Goal: Task Accomplishment & Management: Complete application form

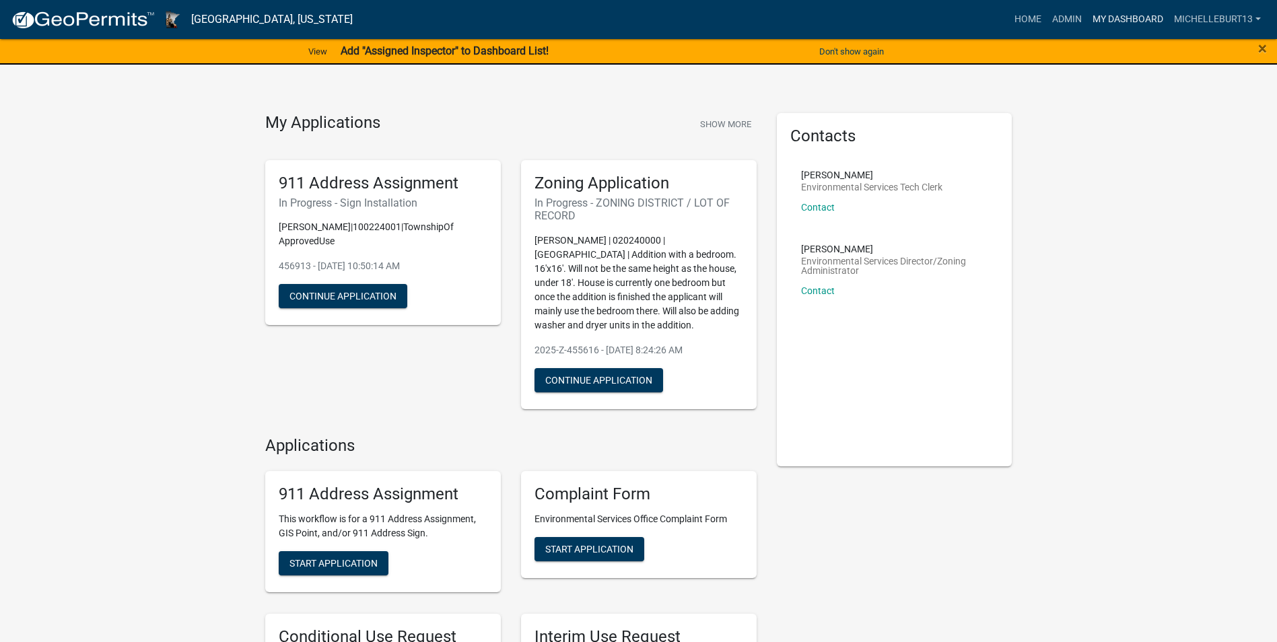
click at [1113, 13] on link "My Dashboard" at bounding box center [1127, 20] width 81 height 26
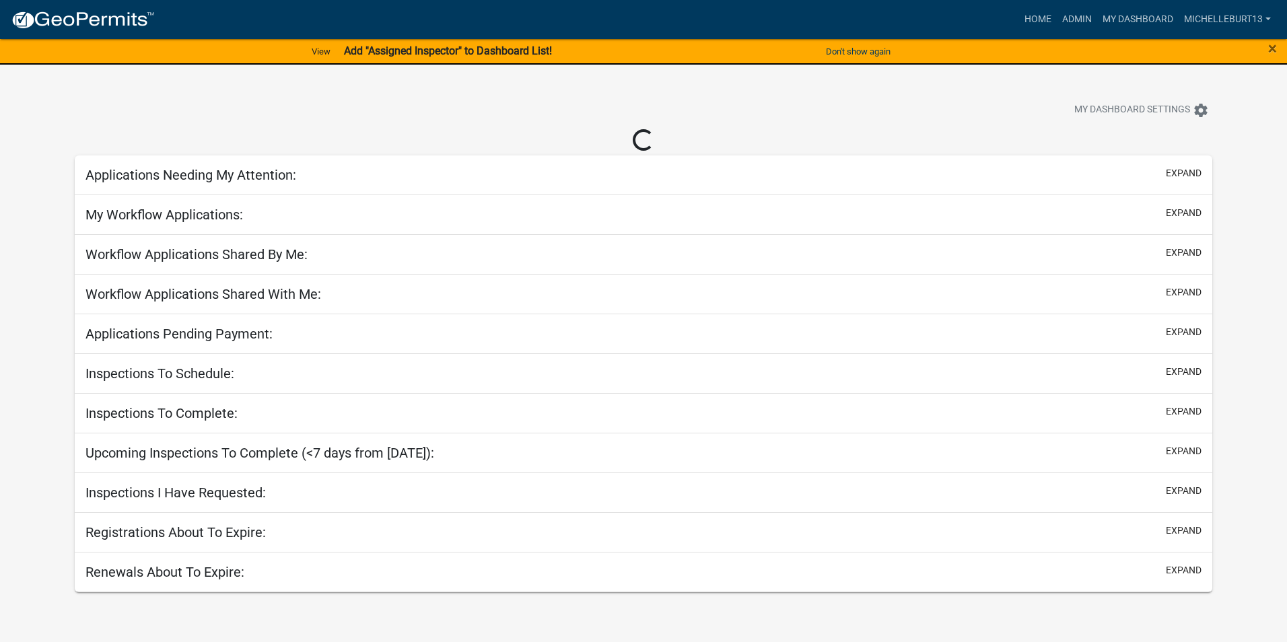
select select "3: 100"
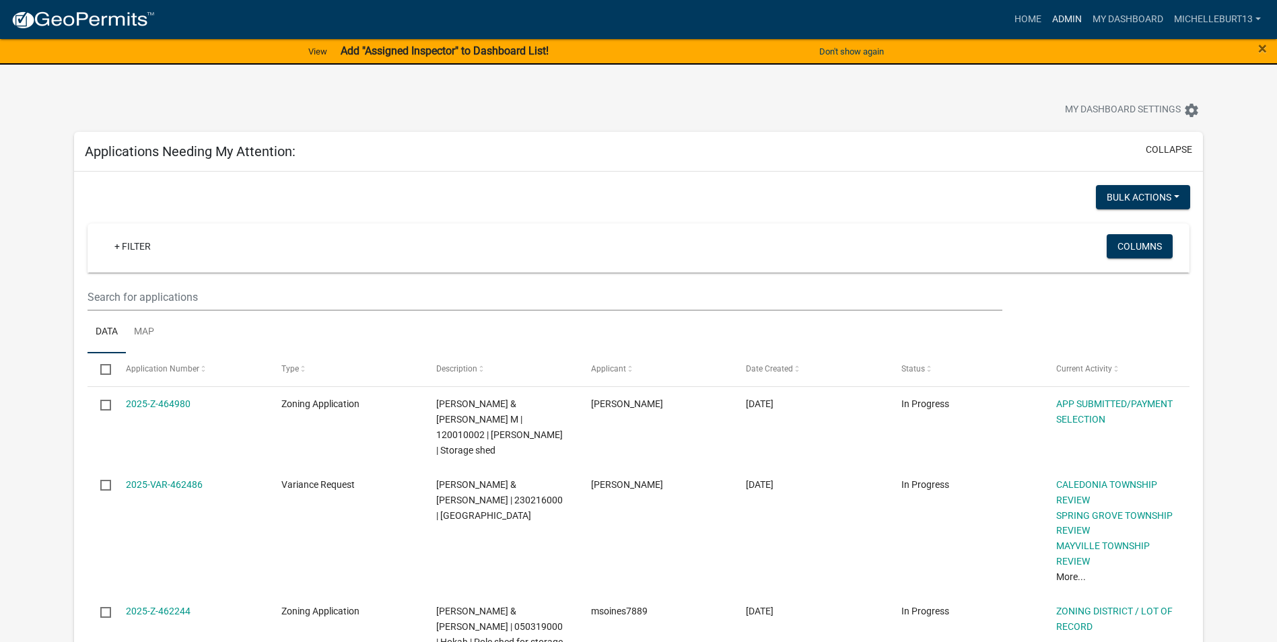
click at [1061, 13] on link "Admin" at bounding box center [1067, 20] width 40 height 26
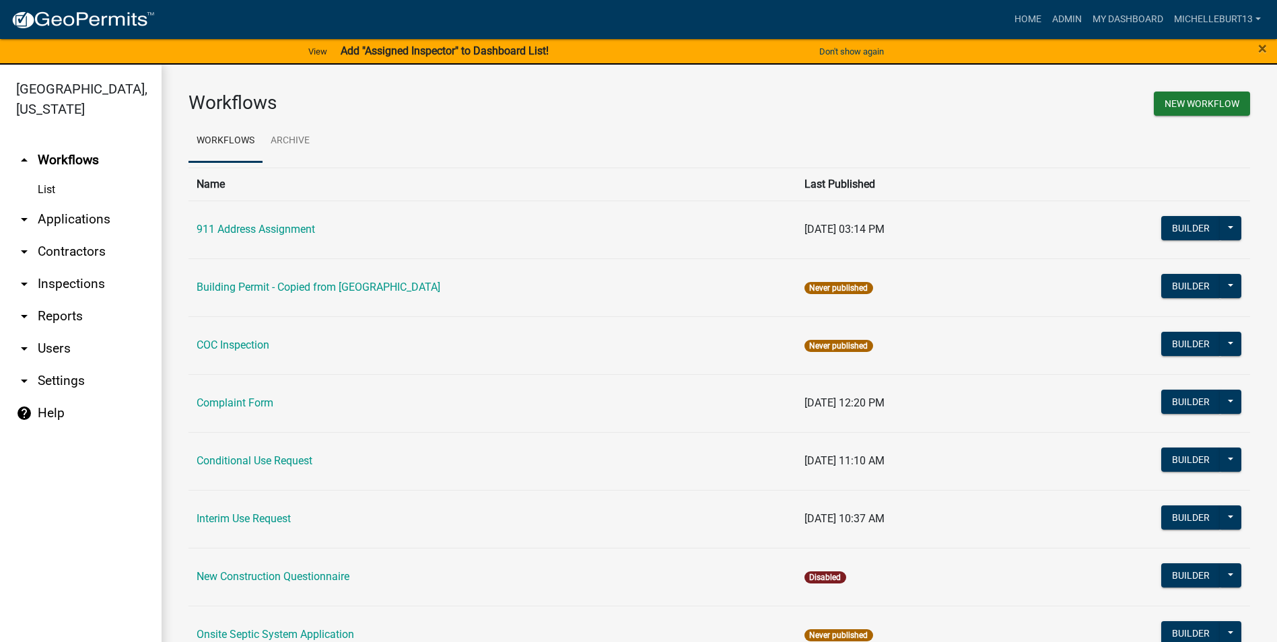
click at [49, 221] on link "arrow_drop_down Applications" at bounding box center [81, 219] width 162 height 32
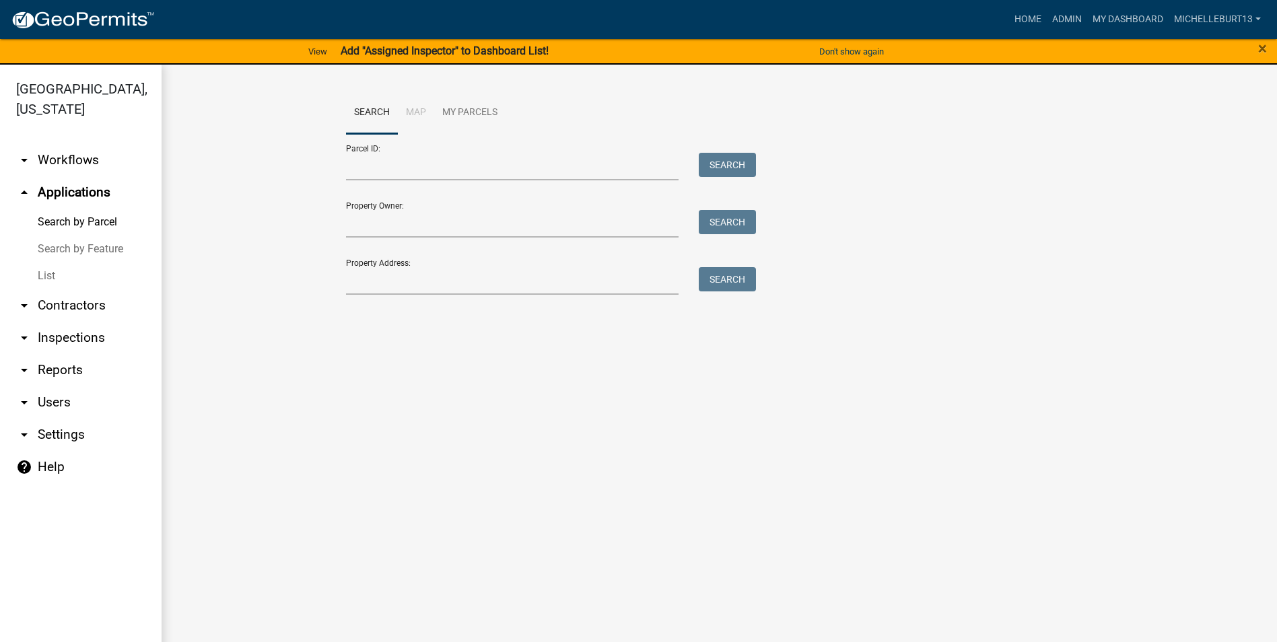
click at [48, 275] on link "List" at bounding box center [81, 275] width 162 height 27
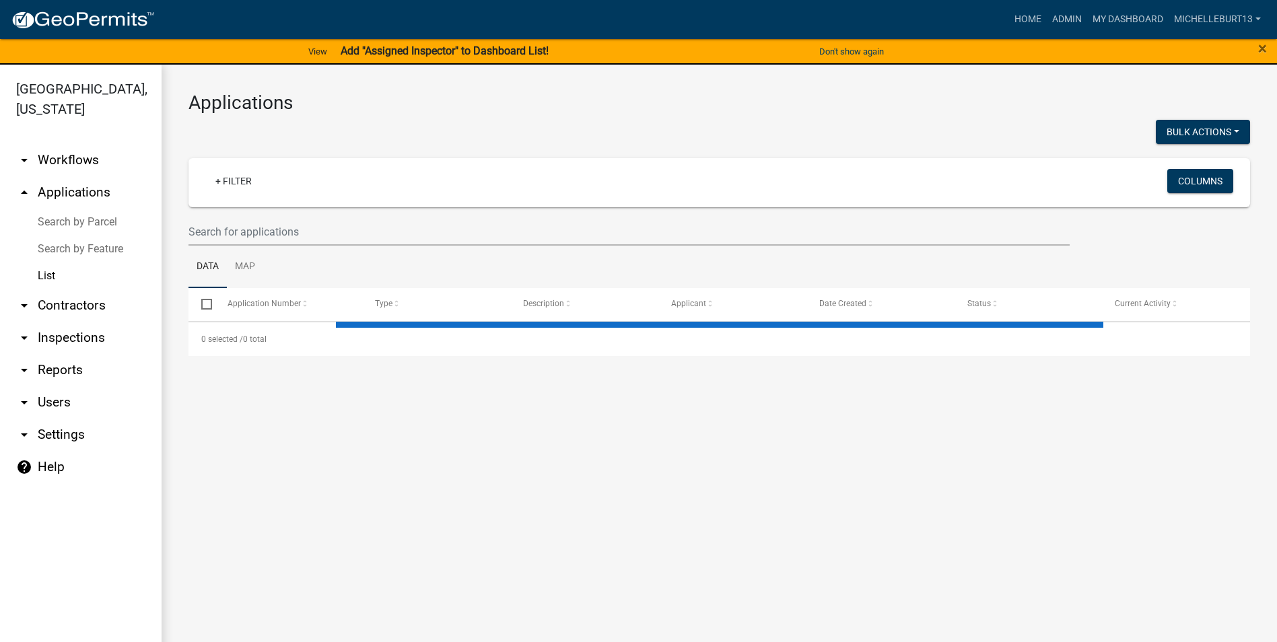
select select "3: 100"
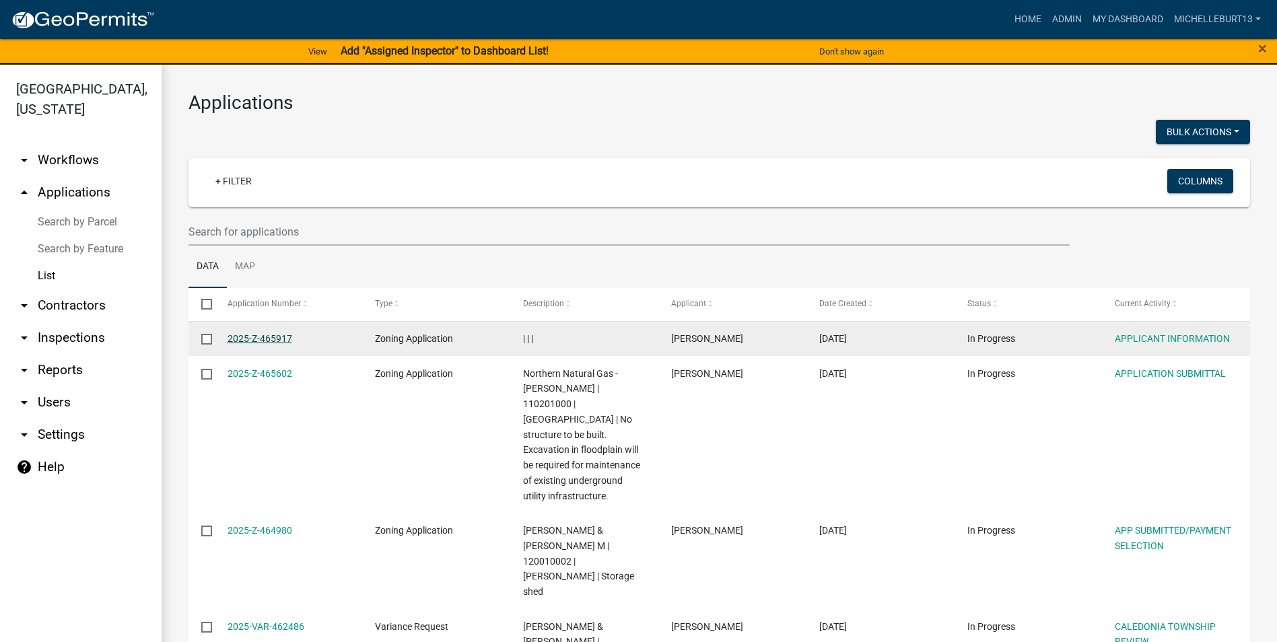
click at [269, 339] on link "2025-Z-465917" at bounding box center [259, 338] width 65 height 11
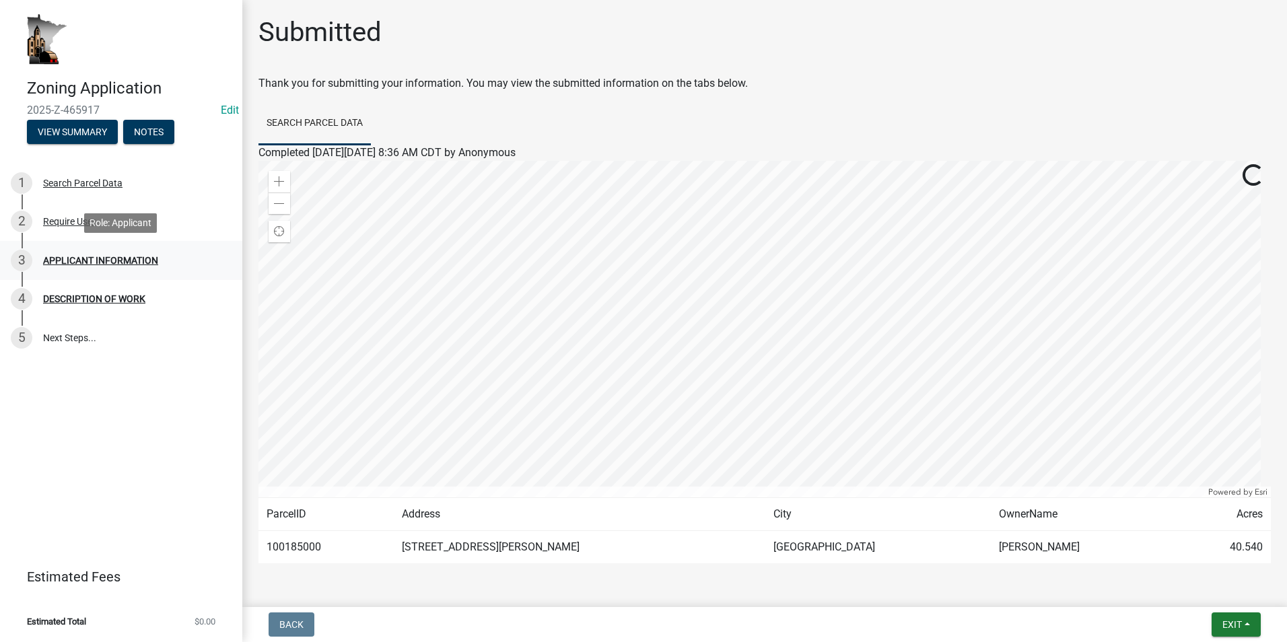
click at [84, 258] on div "APPLICANT INFORMATION" at bounding box center [100, 260] width 115 height 9
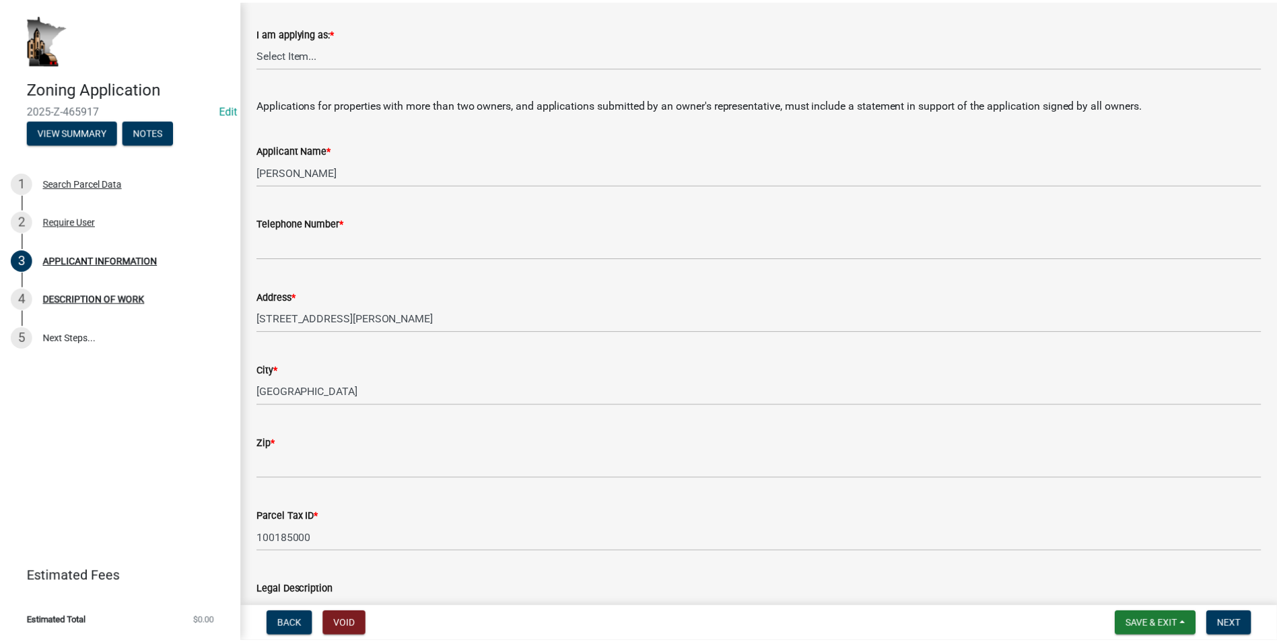
scroll to position [67, 0]
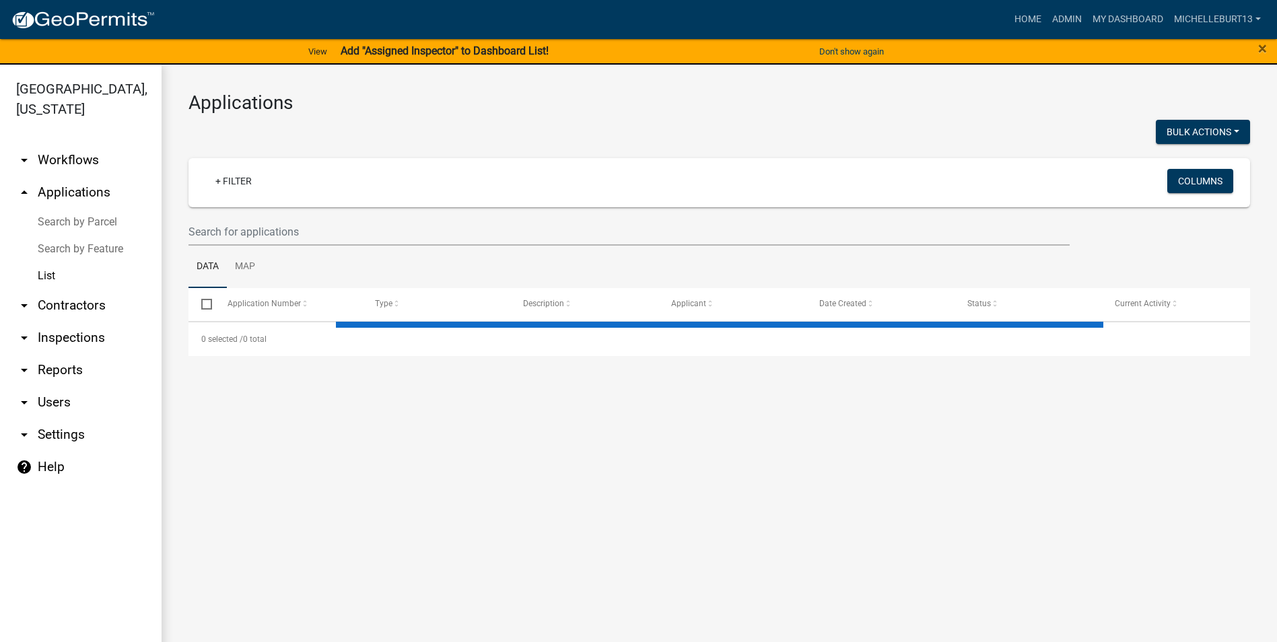
select select "3: 100"
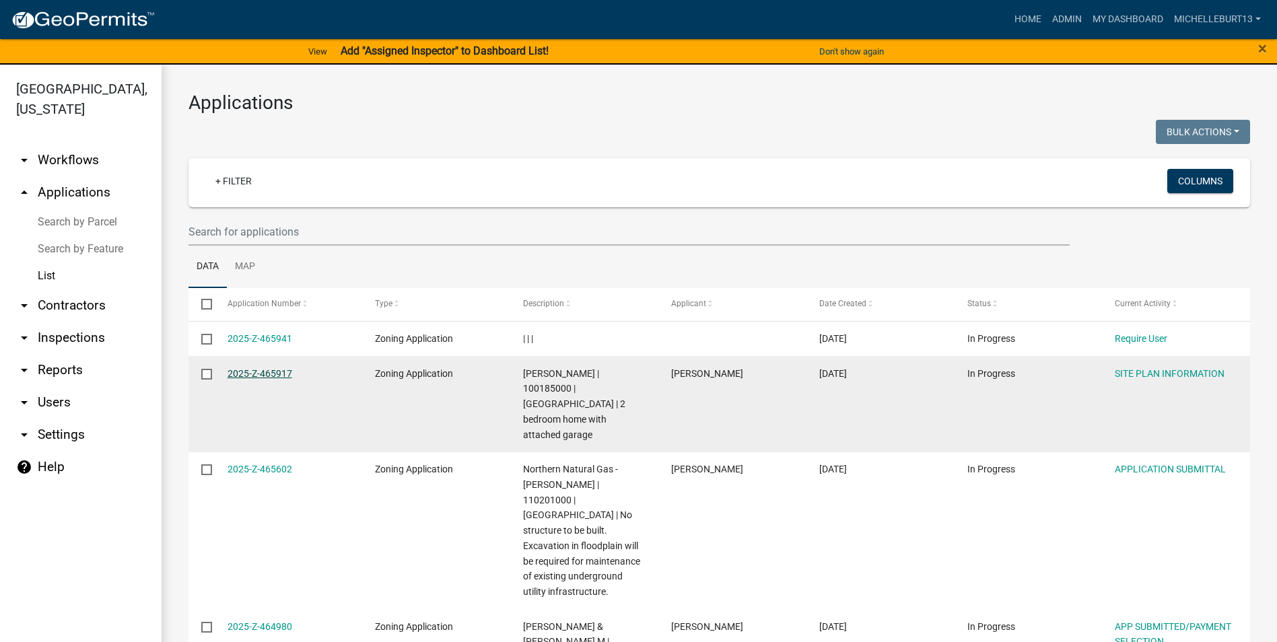
click at [264, 374] on link "2025-Z-465917" at bounding box center [259, 373] width 65 height 11
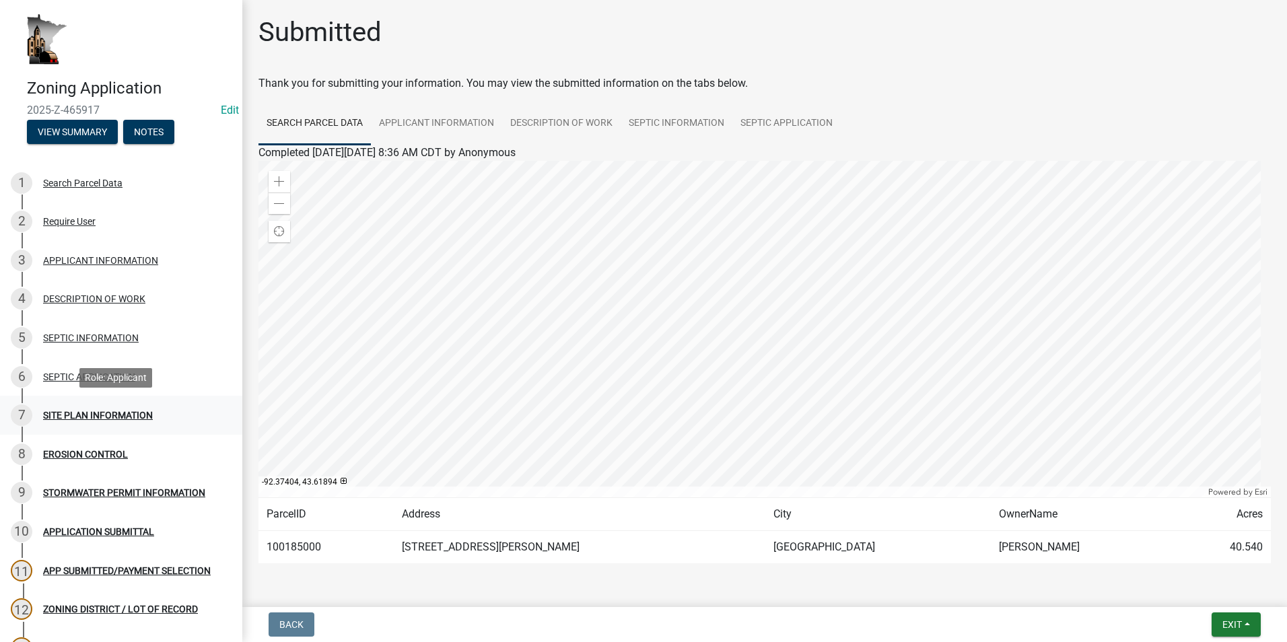
click at [107, 413] on div "SITE PLAN INFORMATION" at bounding box center [98, 415] width 110 height 9
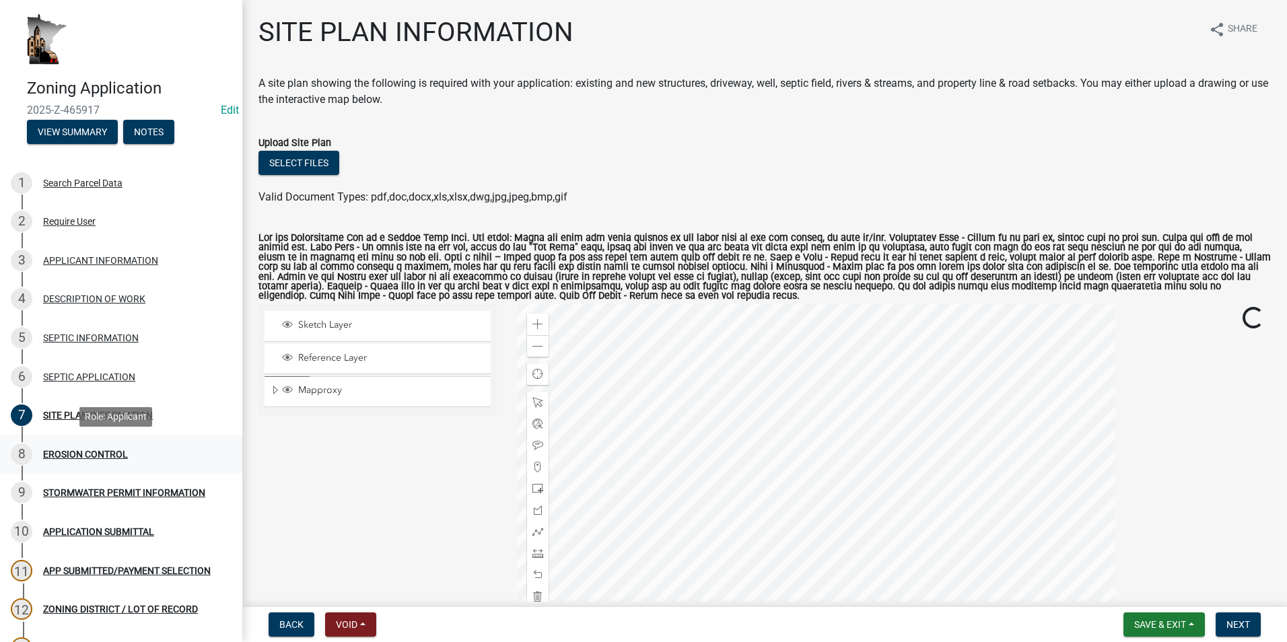
click at [85, 450] on div "EROSION CONTROL" at bounding box center [85, 454] width 85 height 9
click at [63, 450] on div "EROSION CONTROL" at bounding box center [85, 454] width 85 height 9
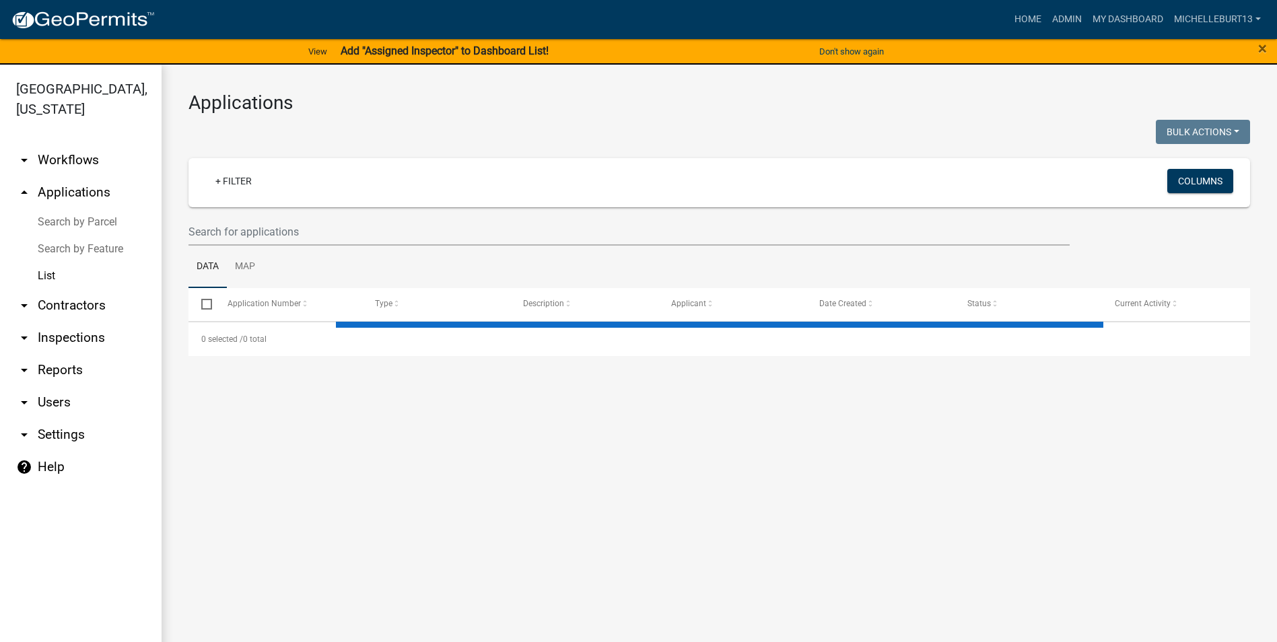
select select "3: 100"
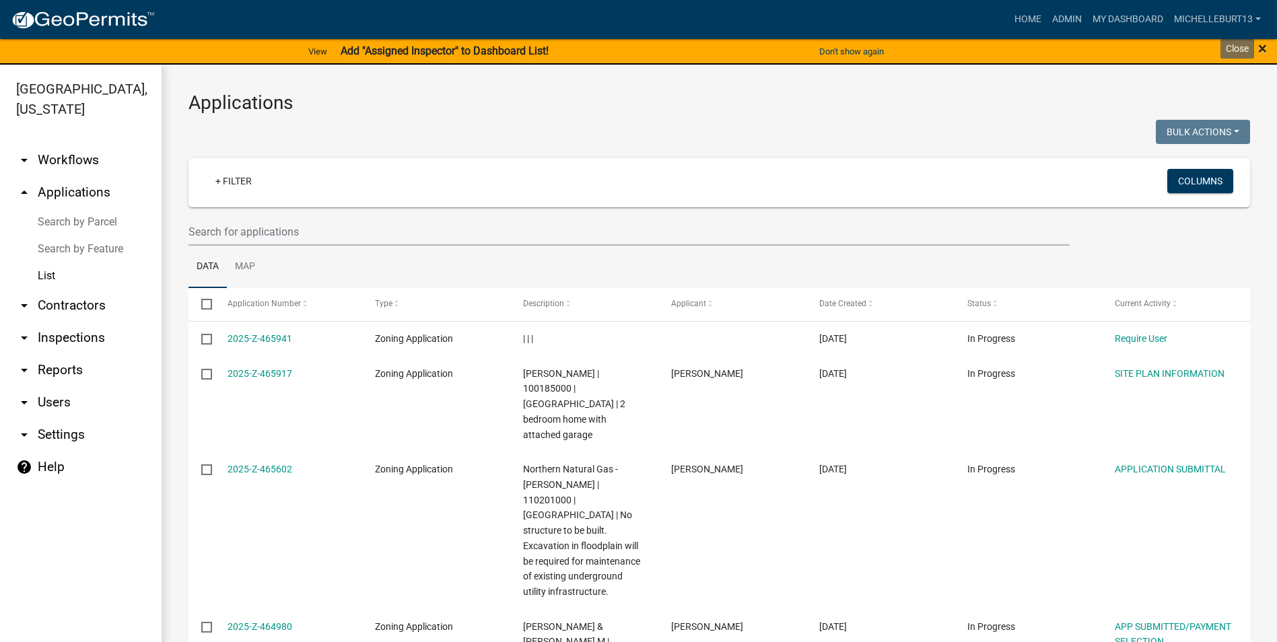
click at [1260, 48] on span "×" at bounding box center [1262, 48] width 9 height 19
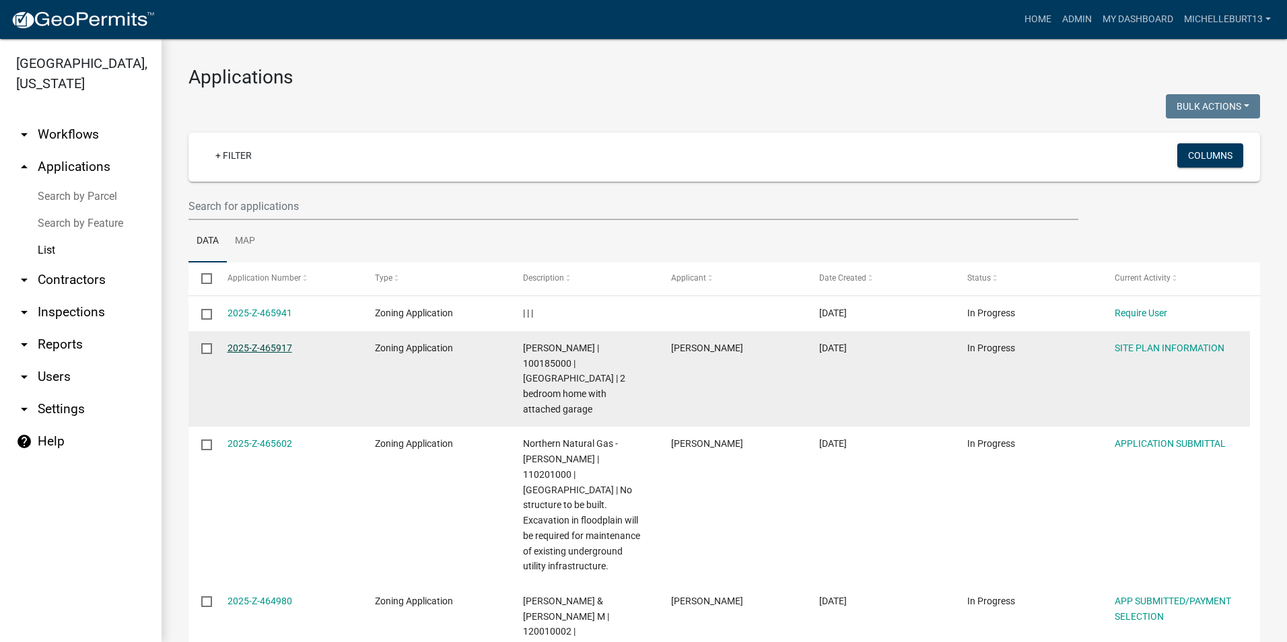
click at [253, 349] on link "2025-Z-465917" at bounding box center [259, 348] width 65 height 11
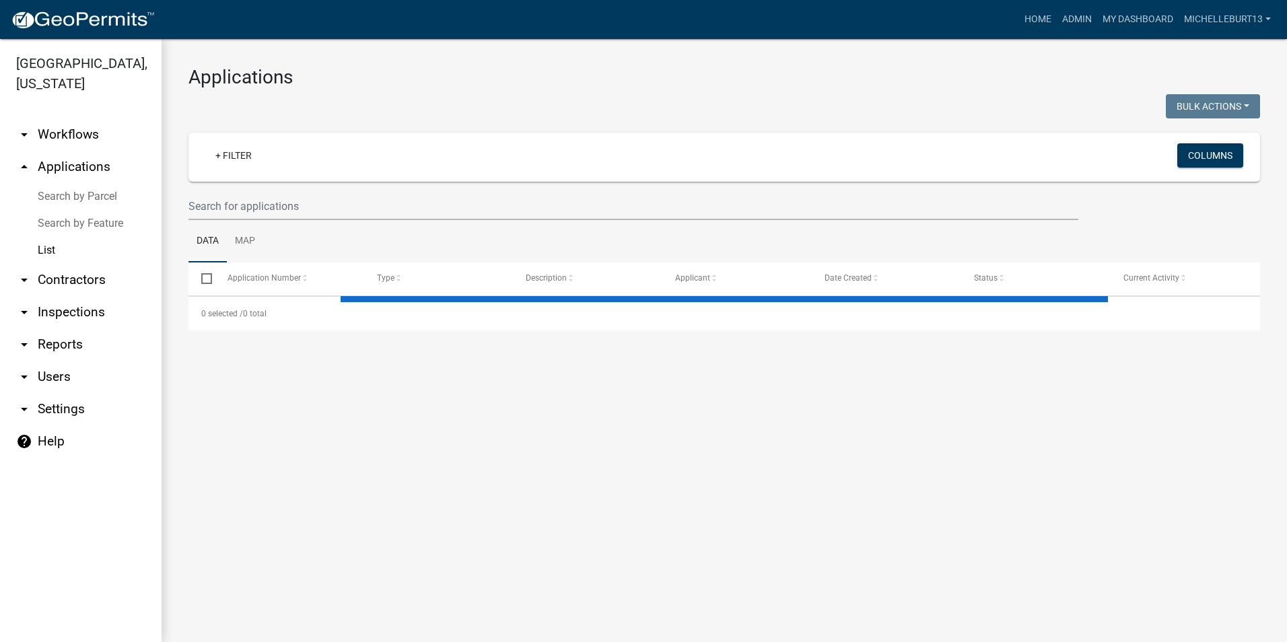
select select "3: 100"
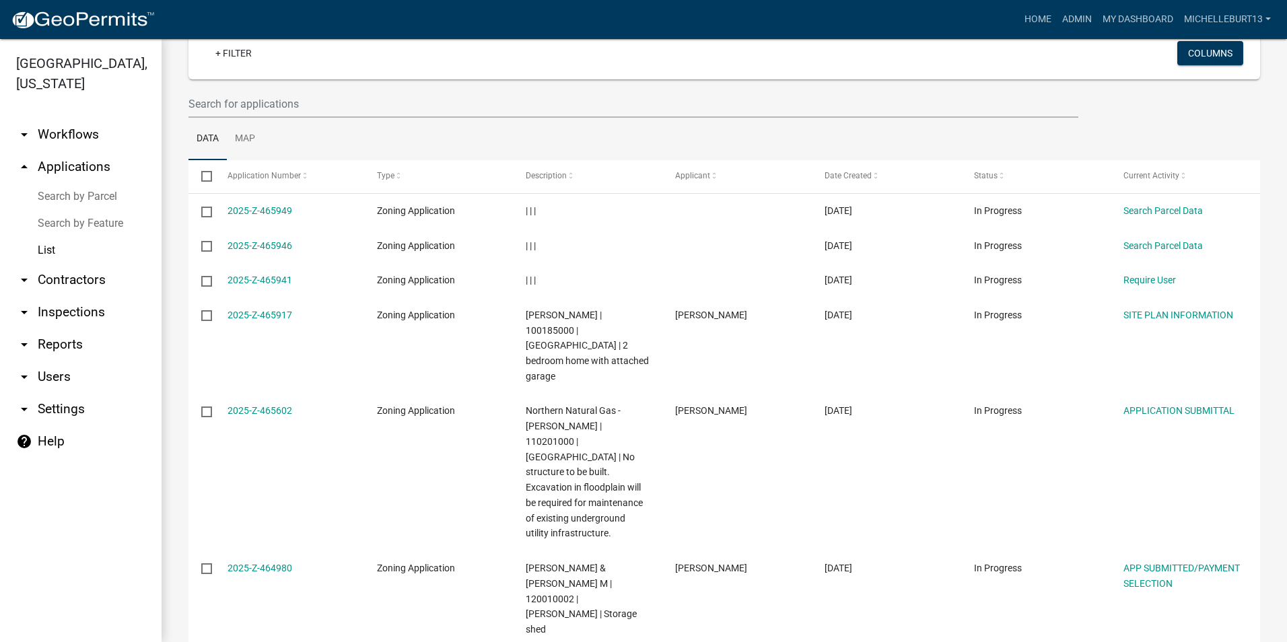
scroll to position [67, 0]
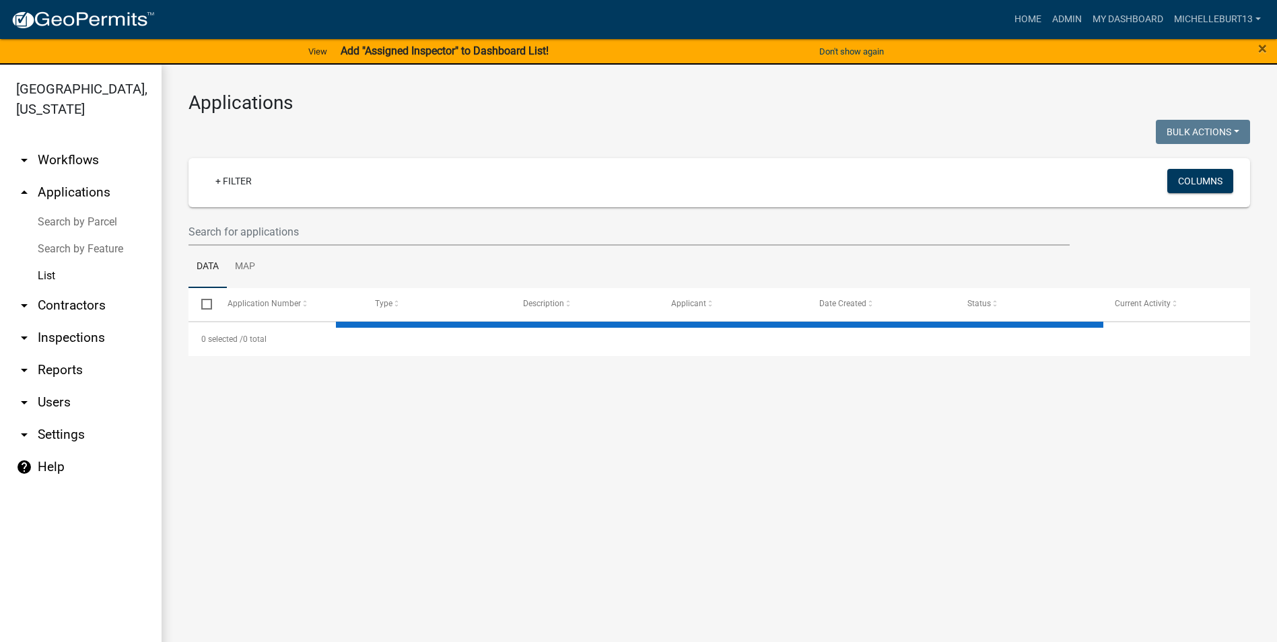
select select "3: 100"
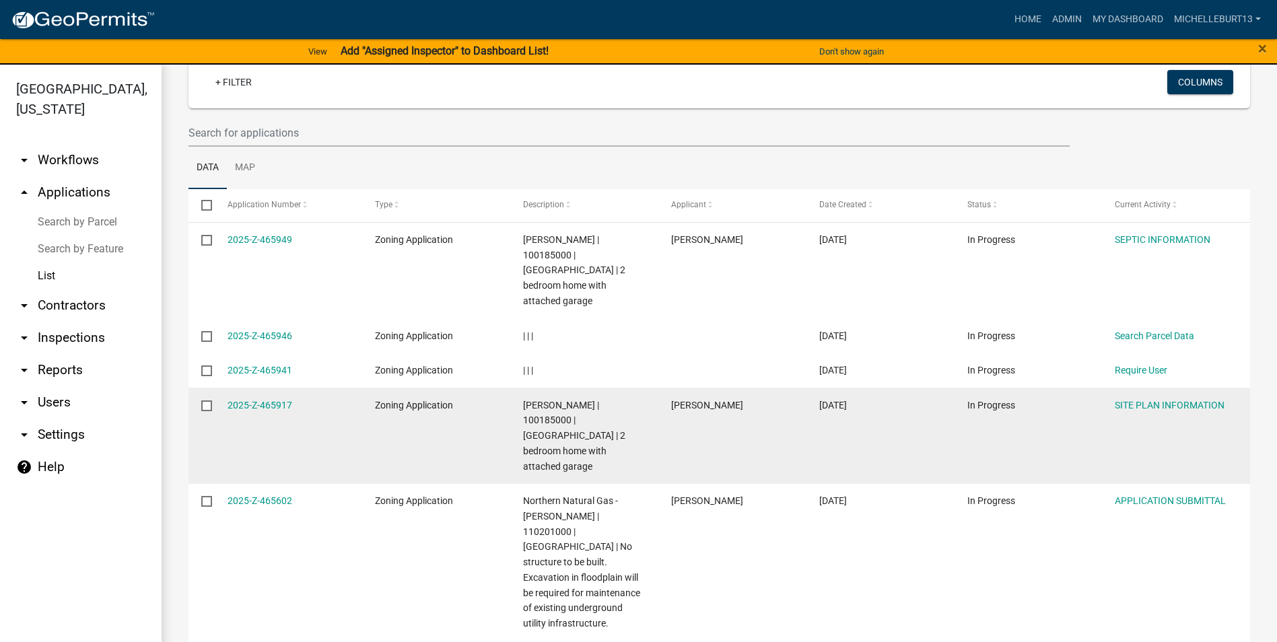
scroll to position [135, 0]
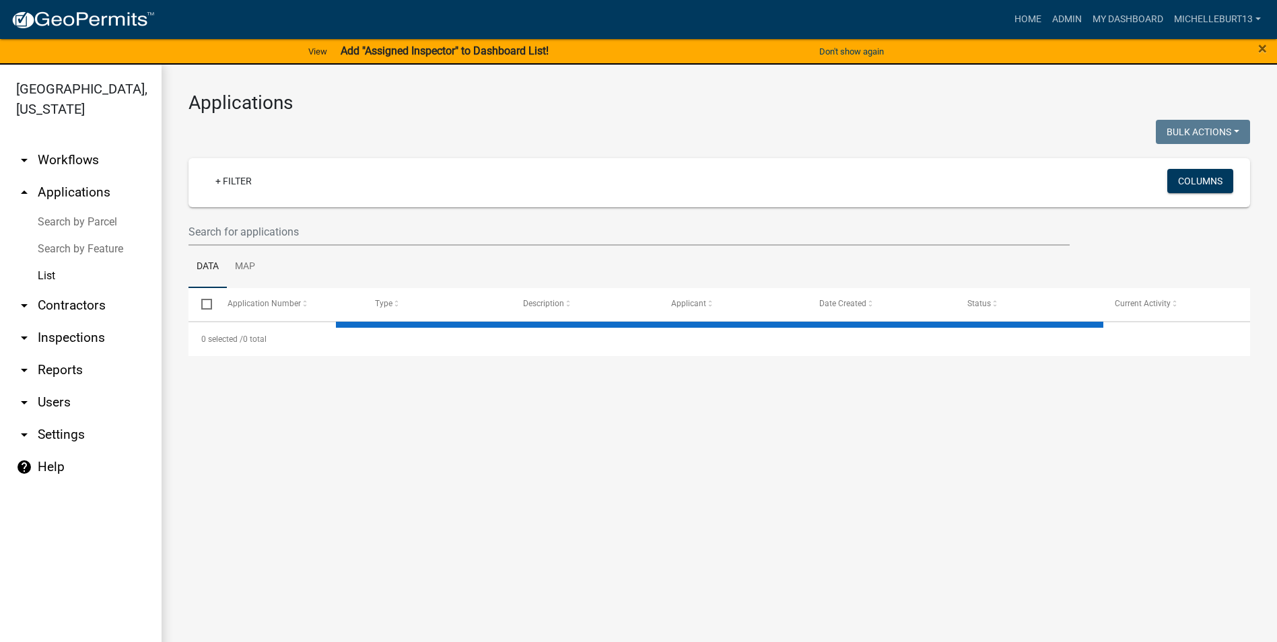
select select "3: 100"
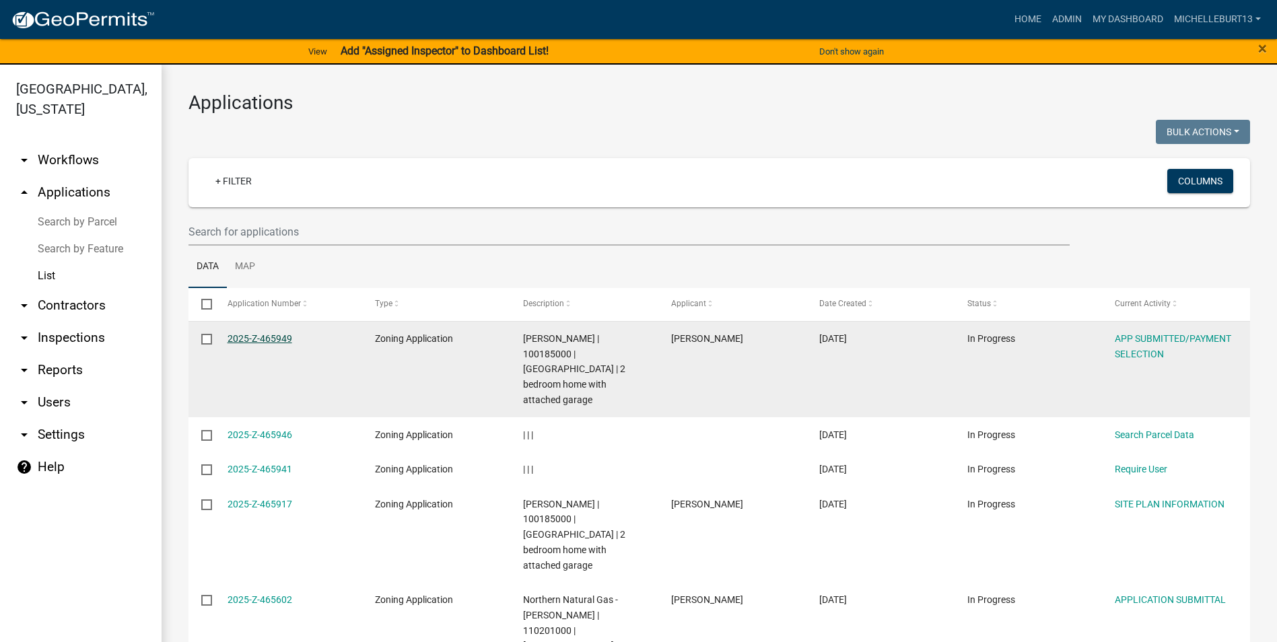
click at [271, 339] on link "2025-Z-465949" at bounding box center [259, 338] width 65 height 11
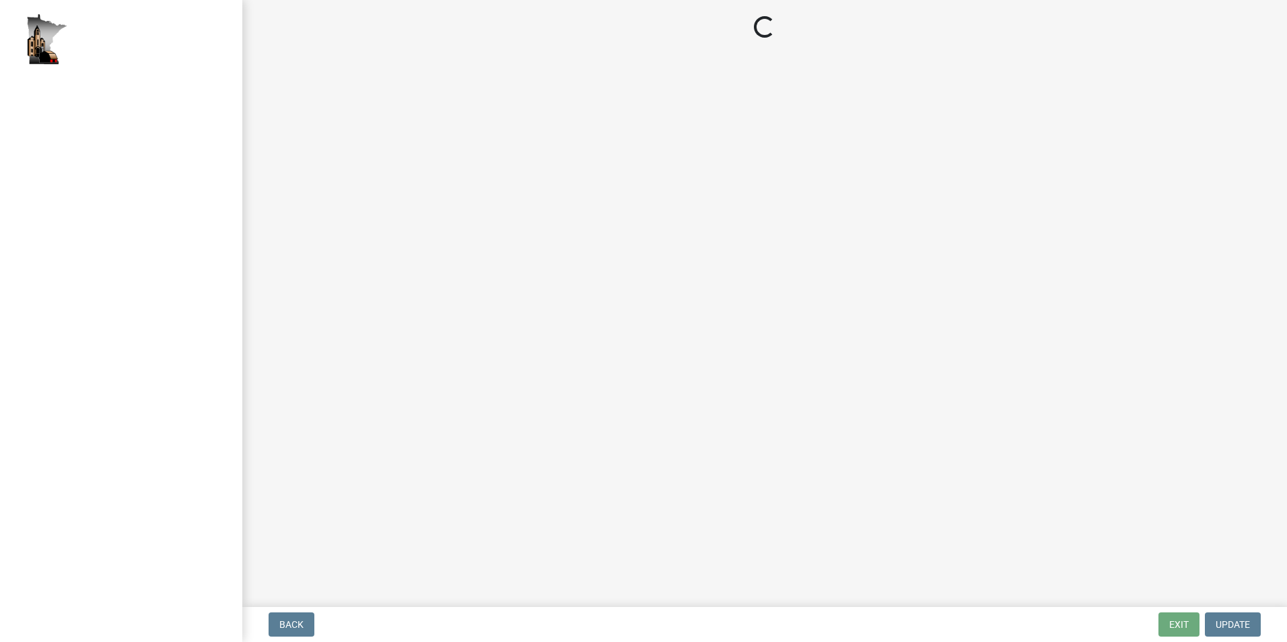
select select "2: 1"
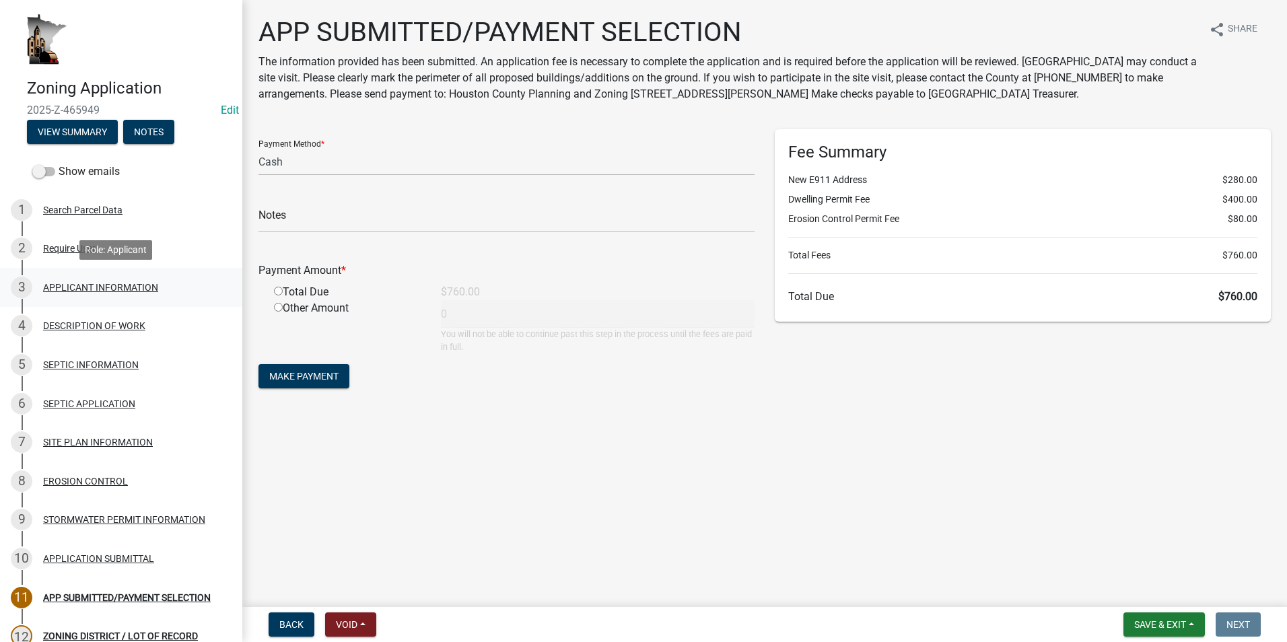
click at [106, 295] on div "3 APPLICANT INFORMATION" at bounding box center [116, 288] width 210 height 22
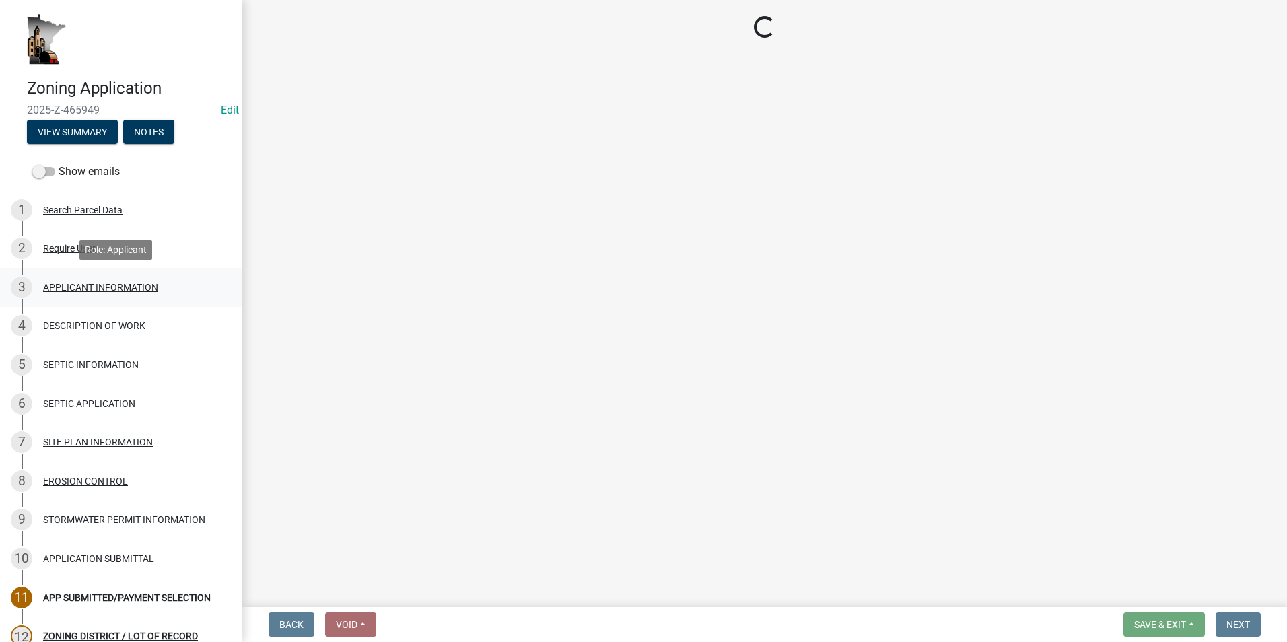
select select "884de254-84a4-4256-8abe-0e7e5fcf6e66"
select select "cceea691-a74e-4f4c-bc29-7816459b1307"
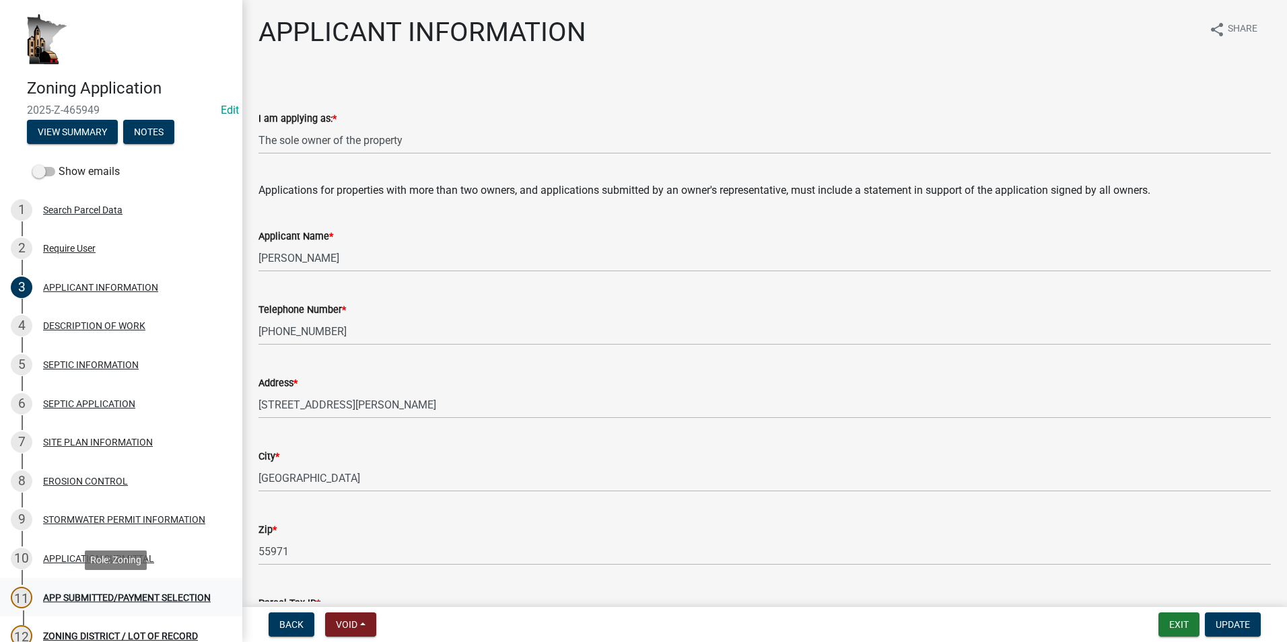
click at [131, 596] on div "APP SUBMITTED/PAYMENT SELECTION" at bounding box center [127, 597] width 168 height 9
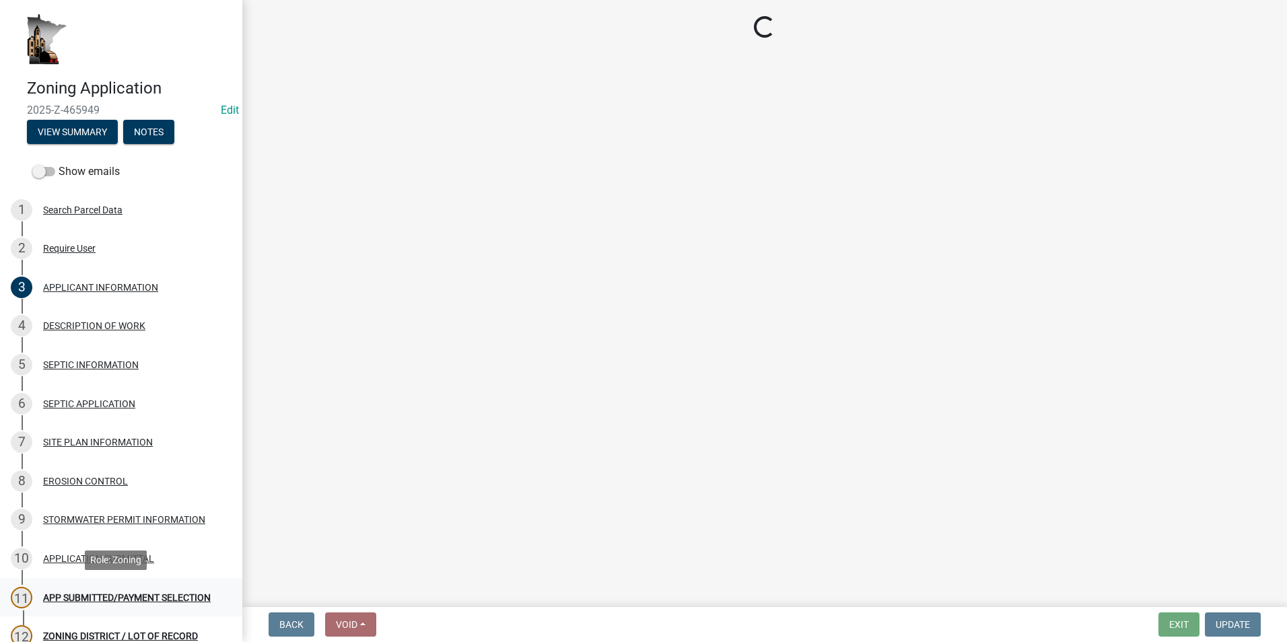
select select "2: 1"
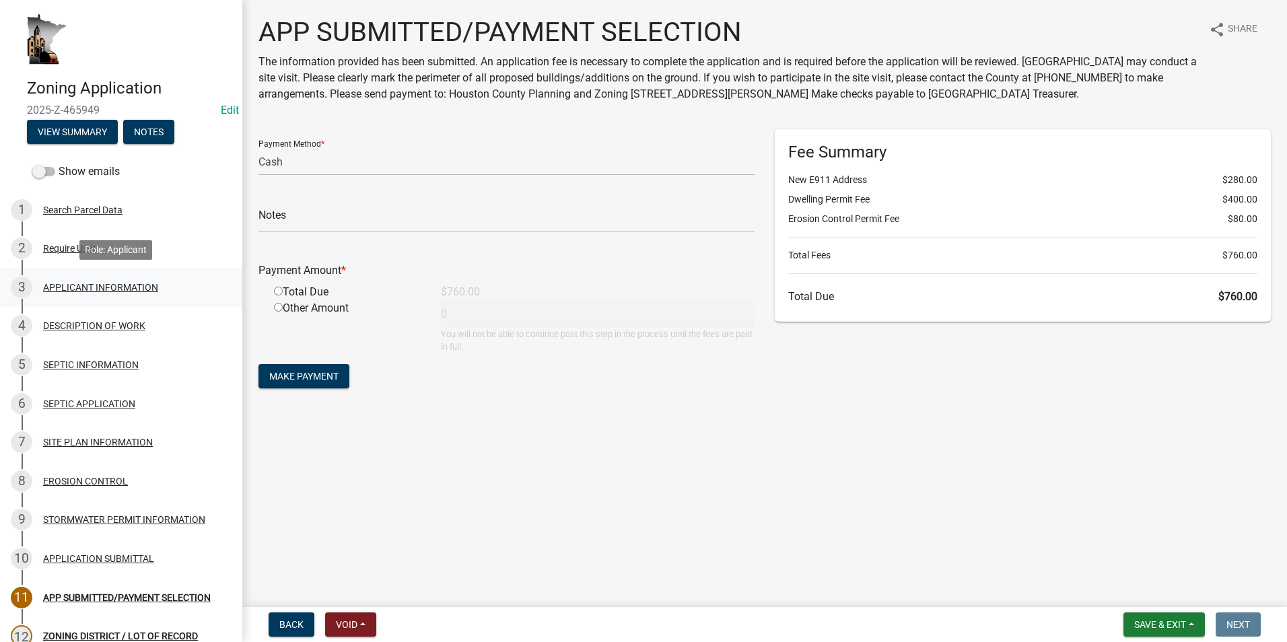
click at [50, 287] on div "APPLICANT INFORMATION" at bounding box center [100, 287] width 115 height 9
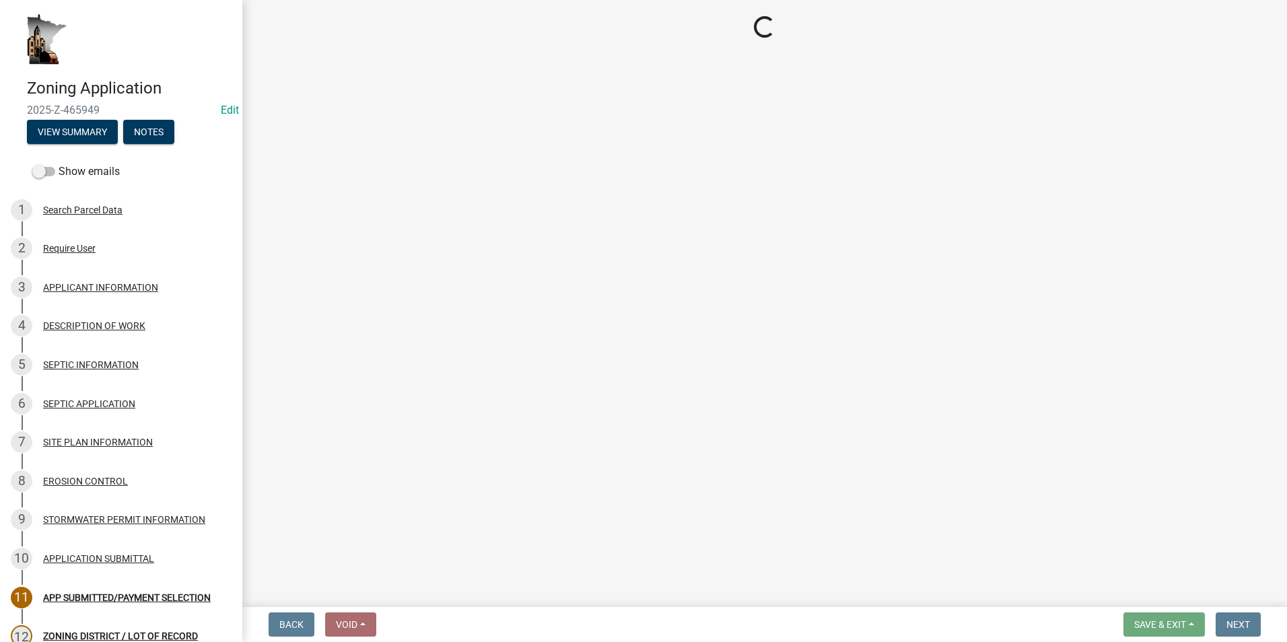
select select "884de254-84a4-4256-8abe-0e7e5fcf6e66"
select select "cceea691-a74e-4f4c-bc29-7816459b1307"
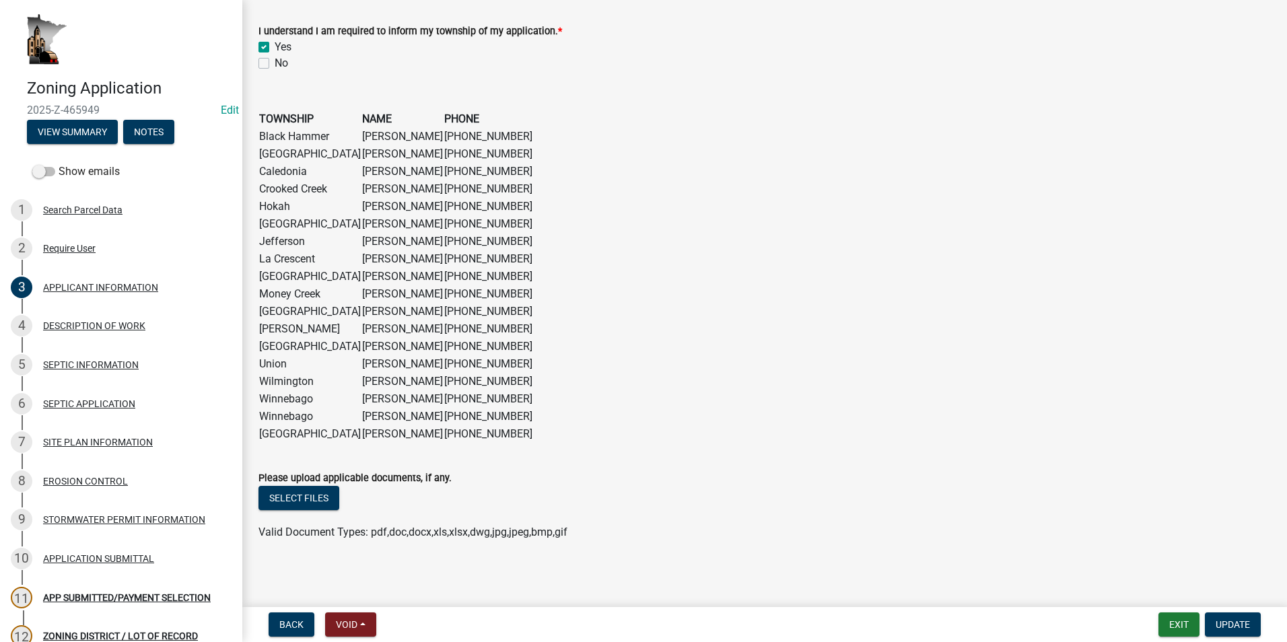
scroll to position [1026, 0]
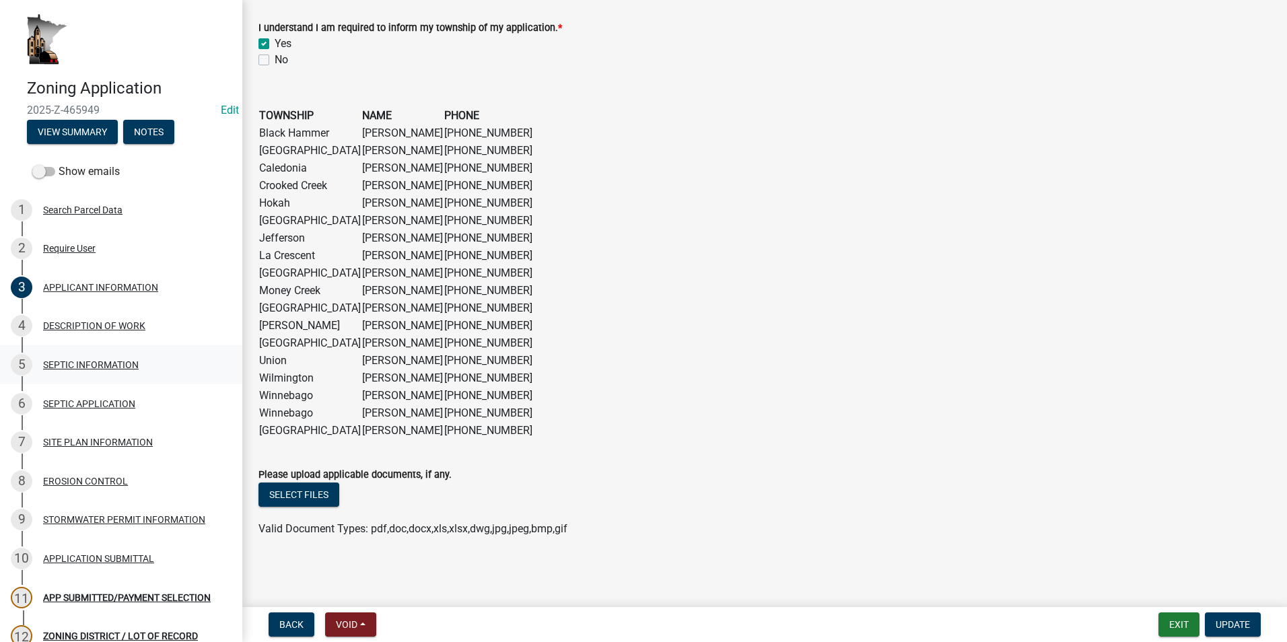
drag, startPoint x: 85, startPoint y: 330, endPoint x: 118, endPoint y: 346, distance: 36.7
click at [85, 330] on div "DESCRIPTION OF WORK" at bounding box center [94, 325] width 102 height 9
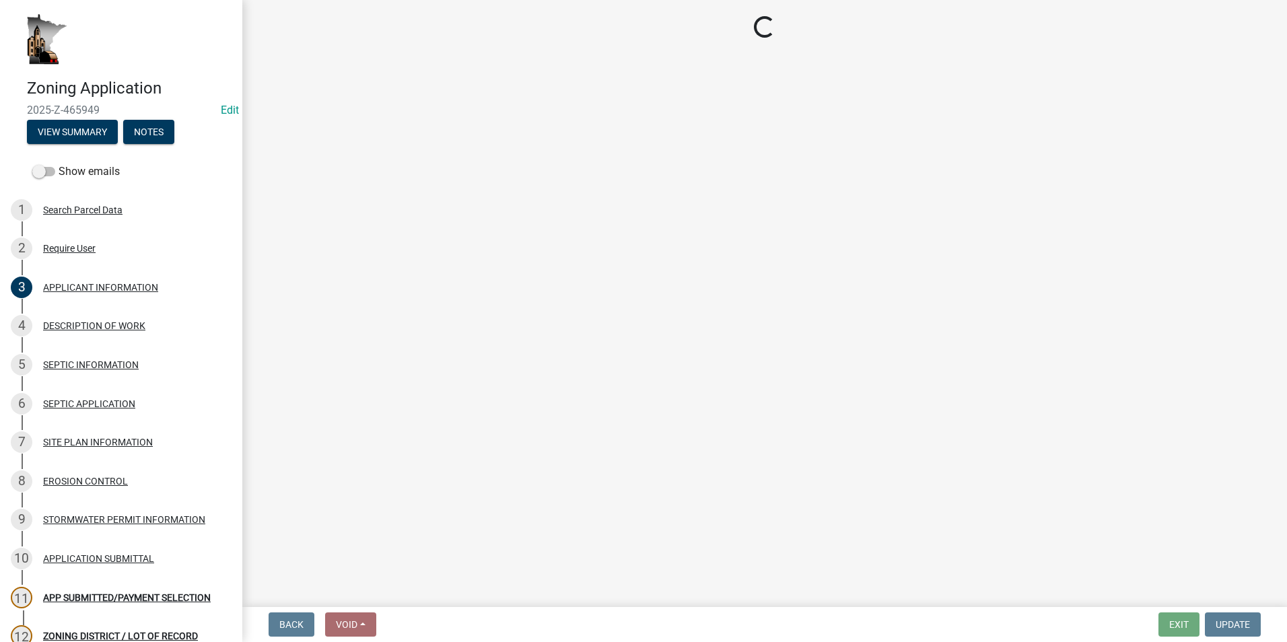
select select "e1fb8828-f682-45b5-9017-38d4fe0ec7ac"
select select "ee49324e-6bbc-48fe-982e-4c2d7e8c1c0f"
select select "6fa3780f-5db1-4692-8b38-e5e5a086efc1"
select select "07ce3bd5-44c8-48c7-a7da-ecbfde3ea753"
select select "865858fb-cec4-4771-ade1-629df977e661"
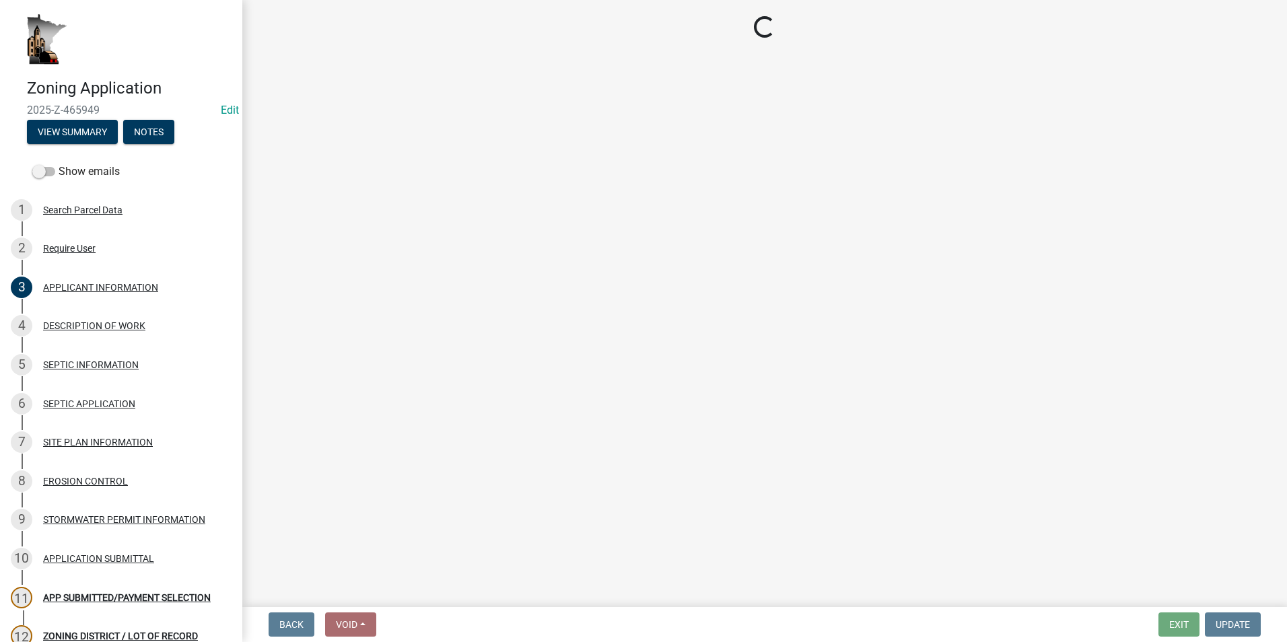
select select "cef96780-4810-40e3-9d85-228a56ab53a8"
select select "9be9e7d3-9e70-4da3-86bf-a1318ba5310f"
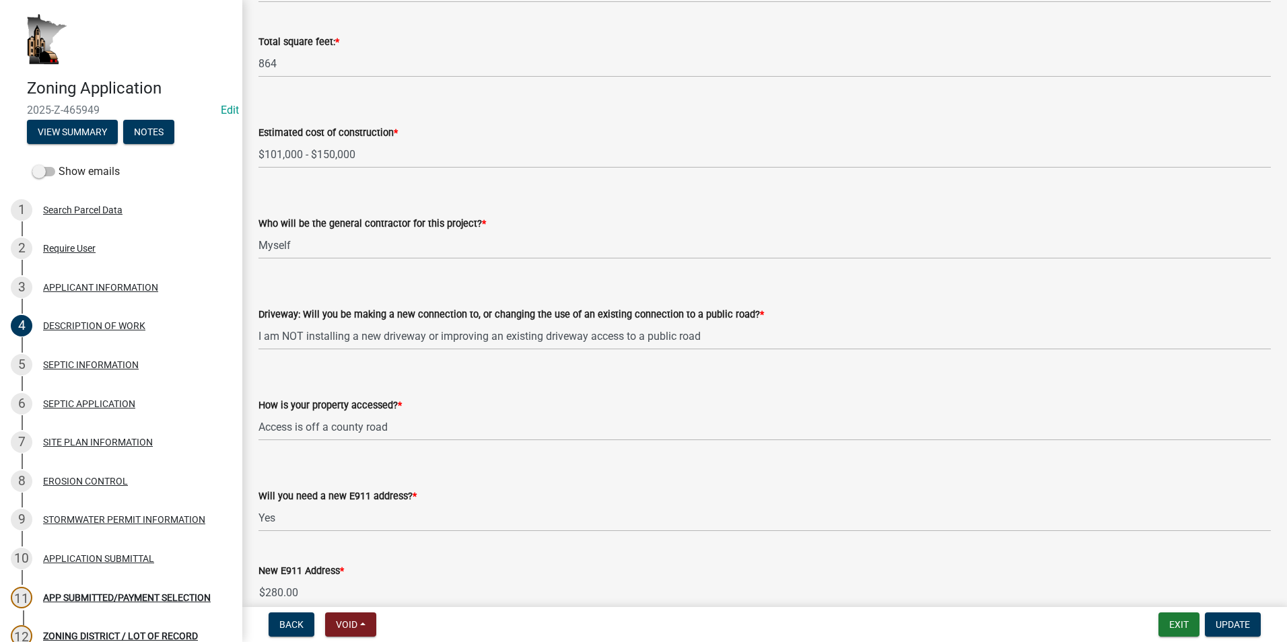
scroll to position [845, 0]
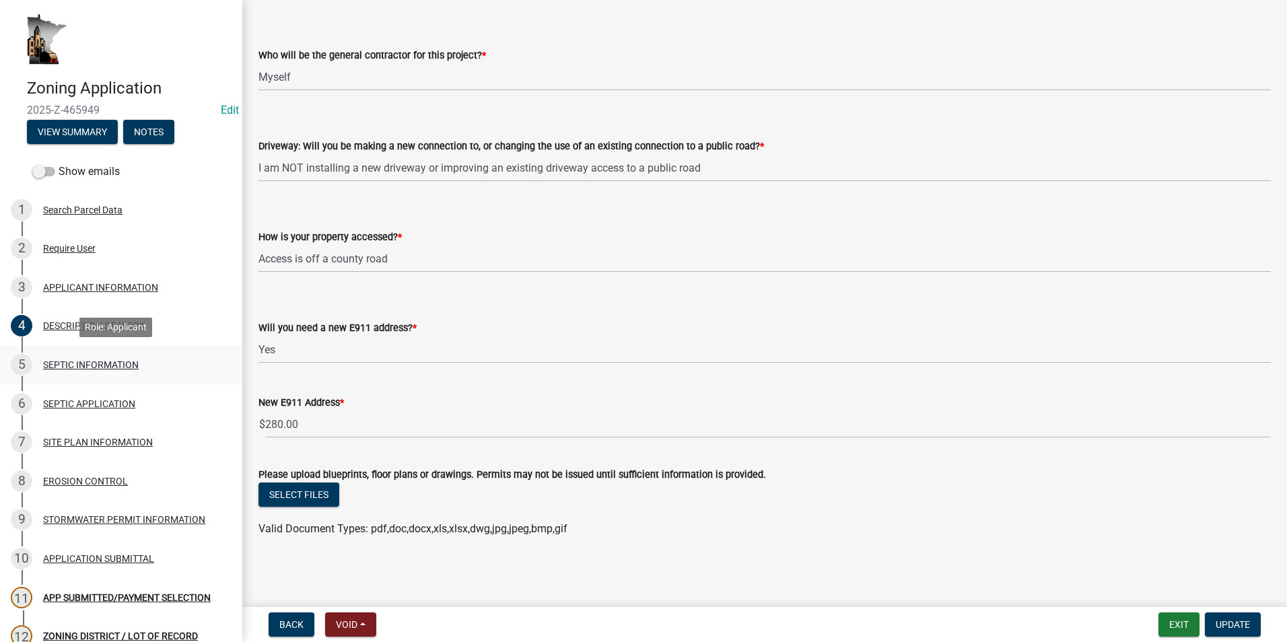
click at [102, 367] on div "SEPTIC INFORMATION" at bounding box center [91, 364] width 96 height 9
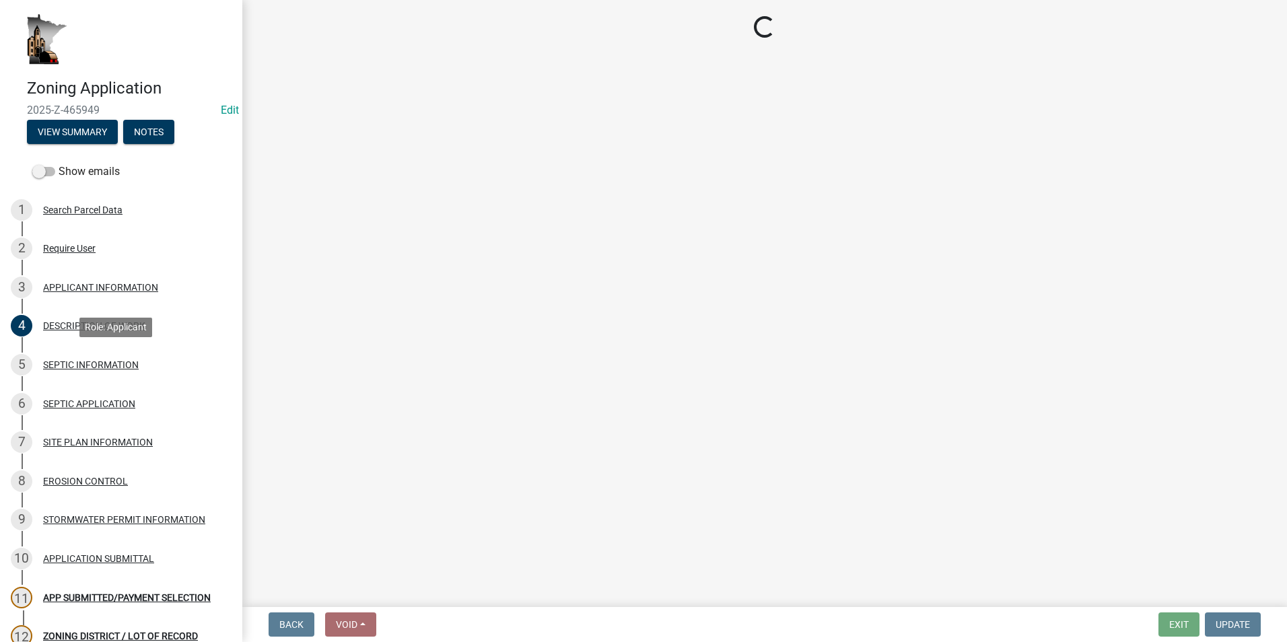
scroll to position [0, 0]
select select "b2ae70e6-0deb-4dcf-a9d8-159d35a2da6b"
select select "393a6e79-731c-4c45-8900-76e5bd3bc101"
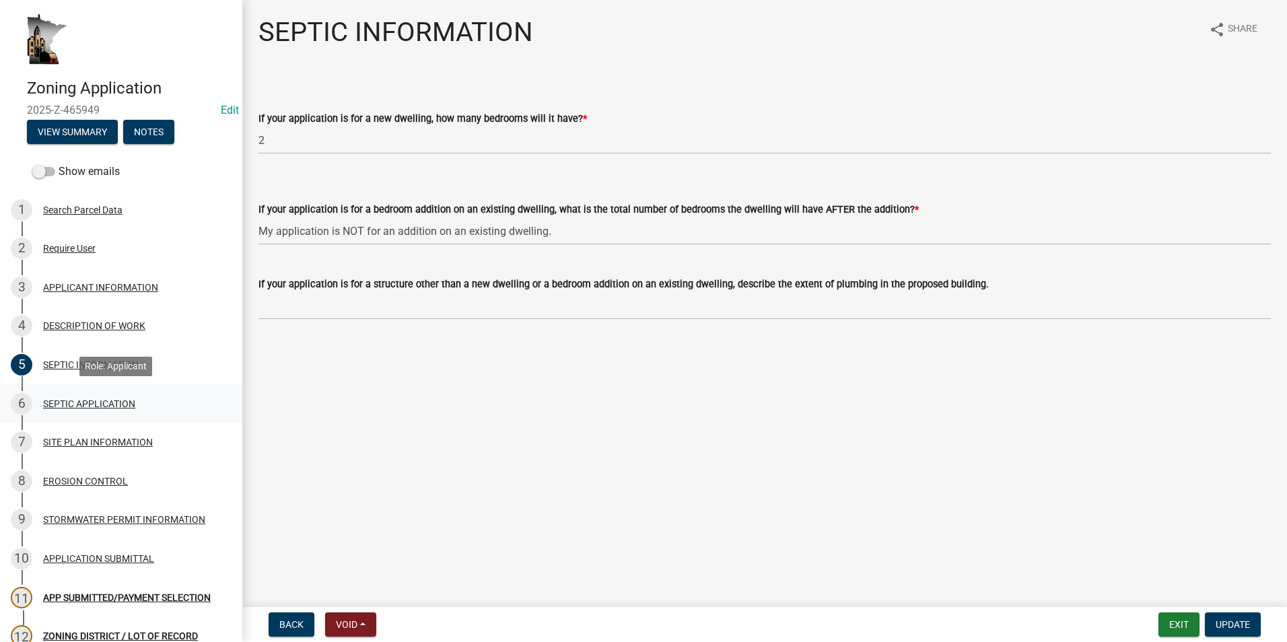
click at [95, 411] on div "6 SEPTIC APPLICATION" at bounding box center [116, 404] width 210 height 22
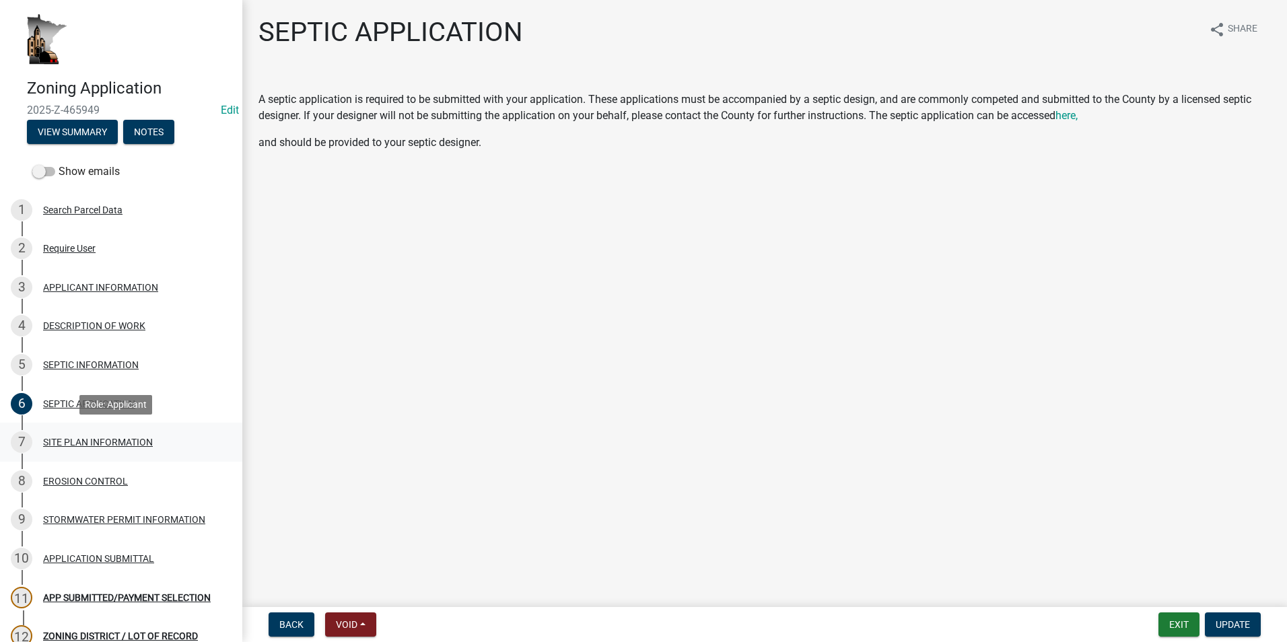
click at [75, 437] on div "SITE PLAN INFORMATION" at bounding box center [98, 441] width 110 height 9
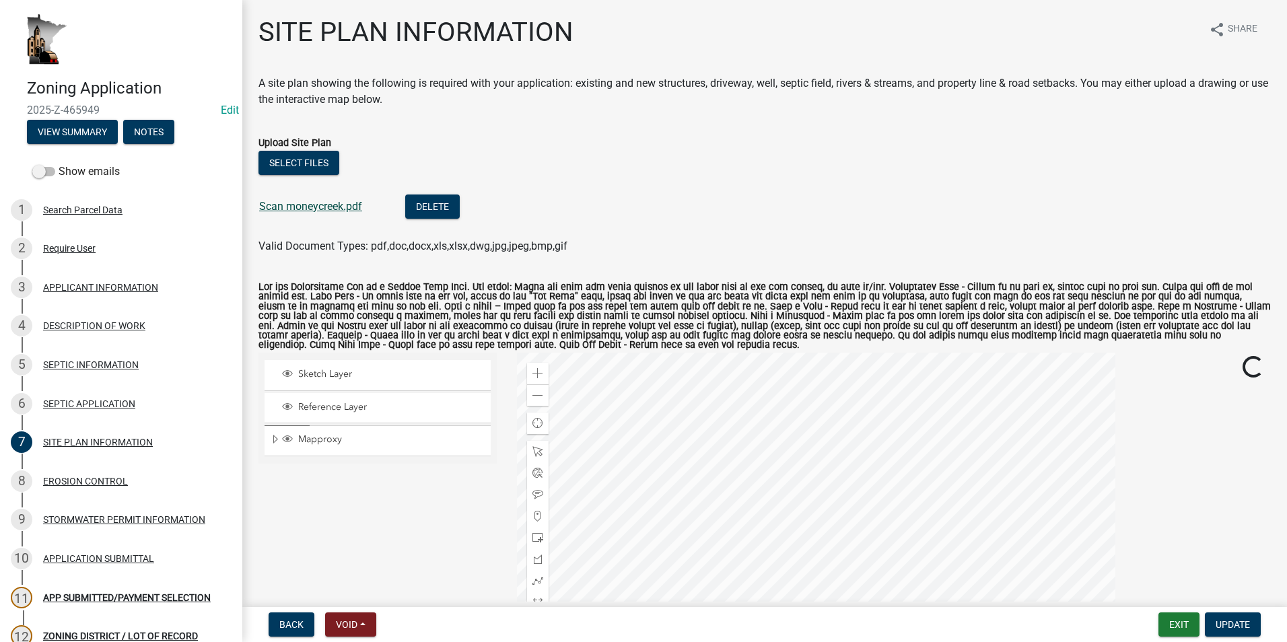
click at [321, 208] on link "Scan moneycreek.pdf" at bounding box center [310, 206] width 103 height 13
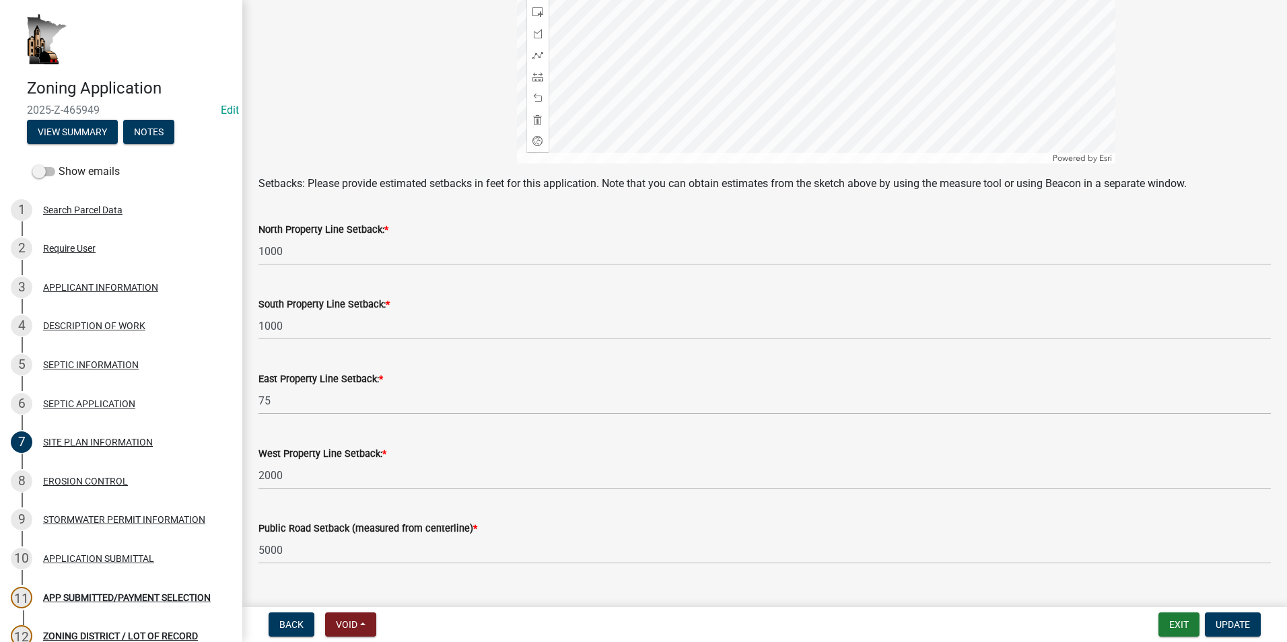
scroll to position [553, 0]
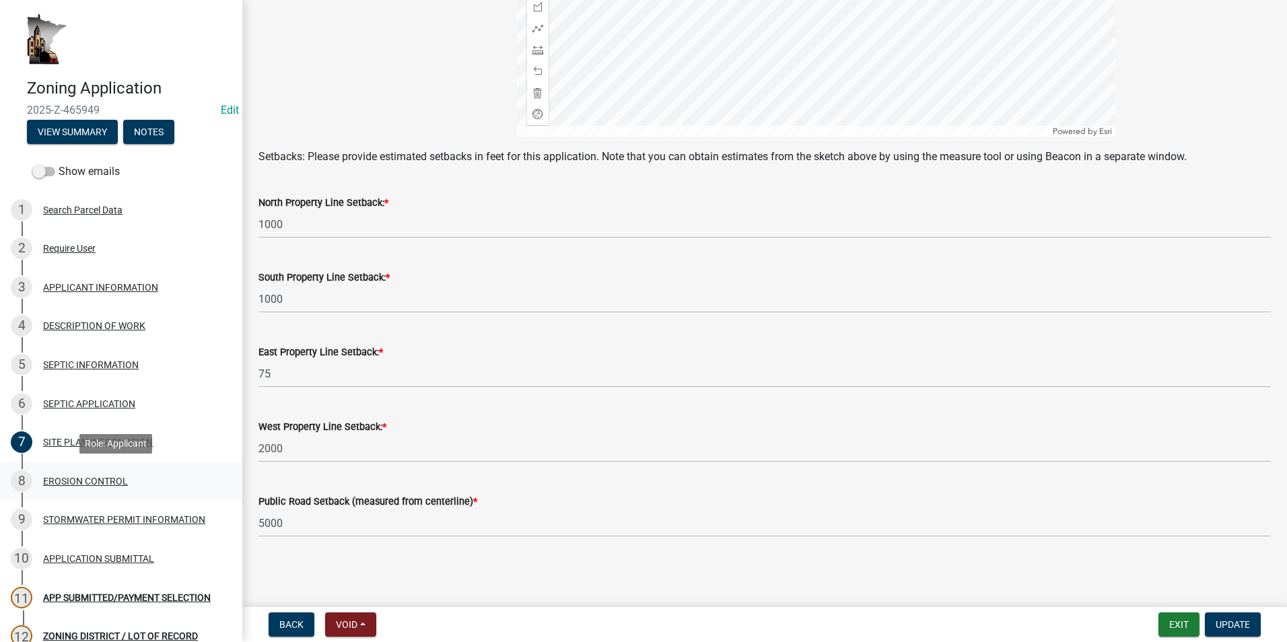
click at [114, 481] on div "EROSION CONTROL" at bounding box center [85, 481] width 85 height 9
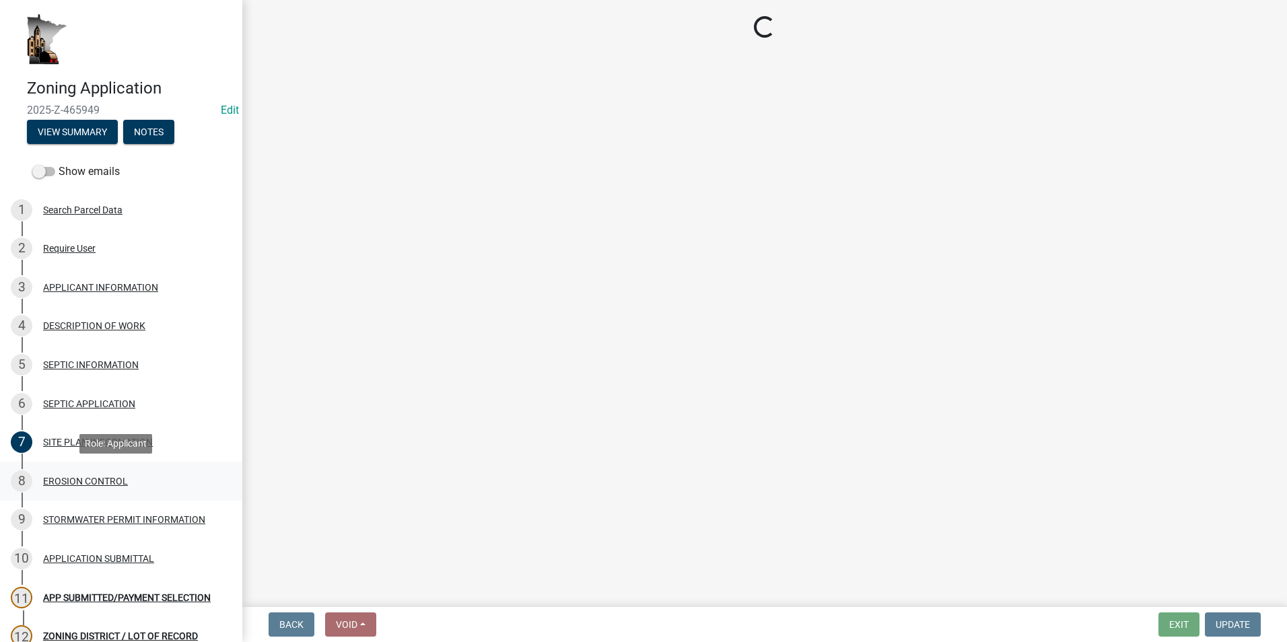
scroll to position [0, 0]
select select "8ae685bd-6d9e-44a0-8f7c-04abed5f7dc1"
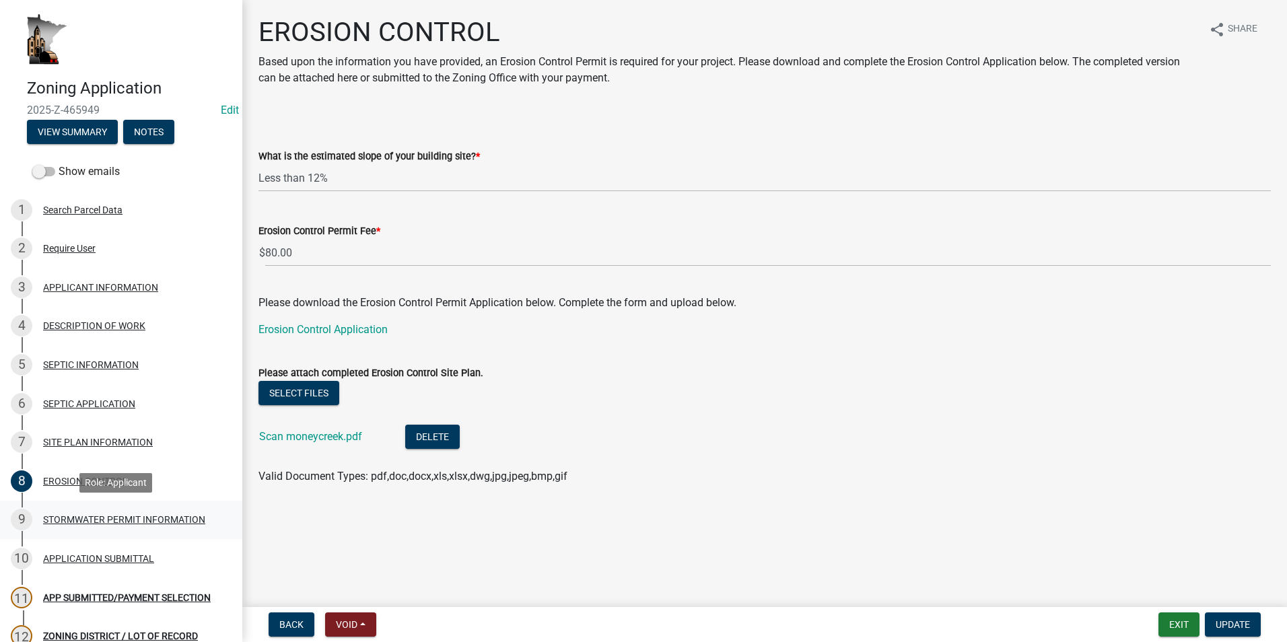
click at [133, 530] on div "9 STORMWATER PERMIT INFORMATION" at bounding box center [116, 520] width 210 height 22
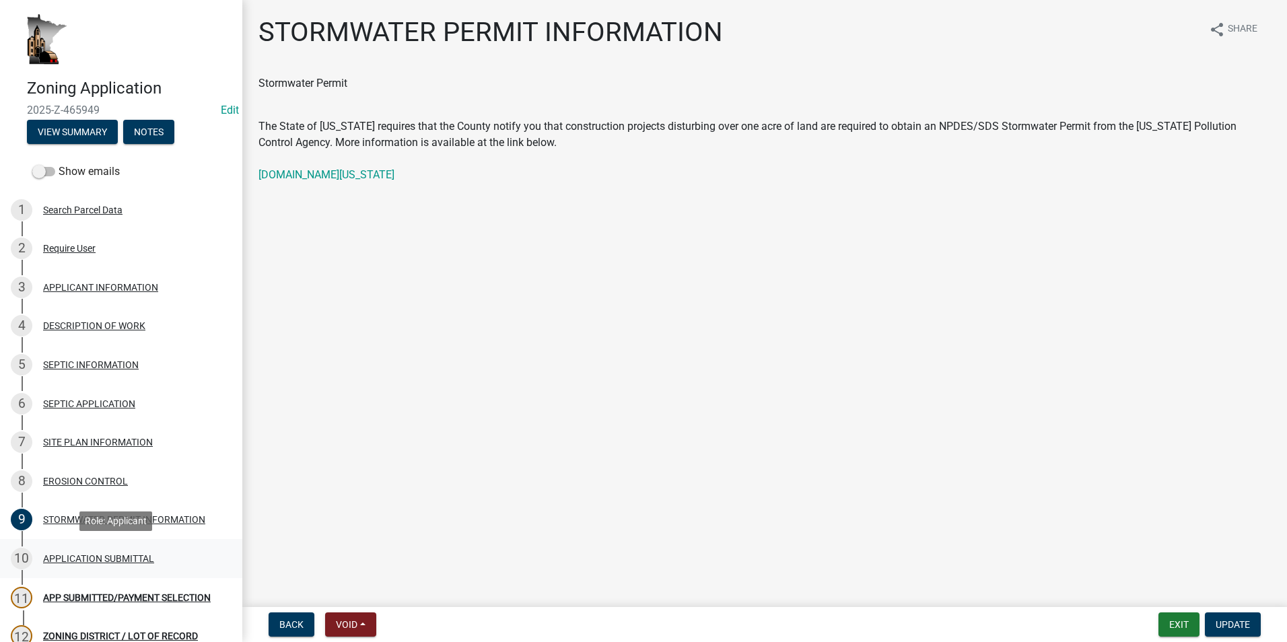
click at [112, 560] on div "APPLICATION SUBMITTAL" at bounding box center [98, 558] width 111 height 9
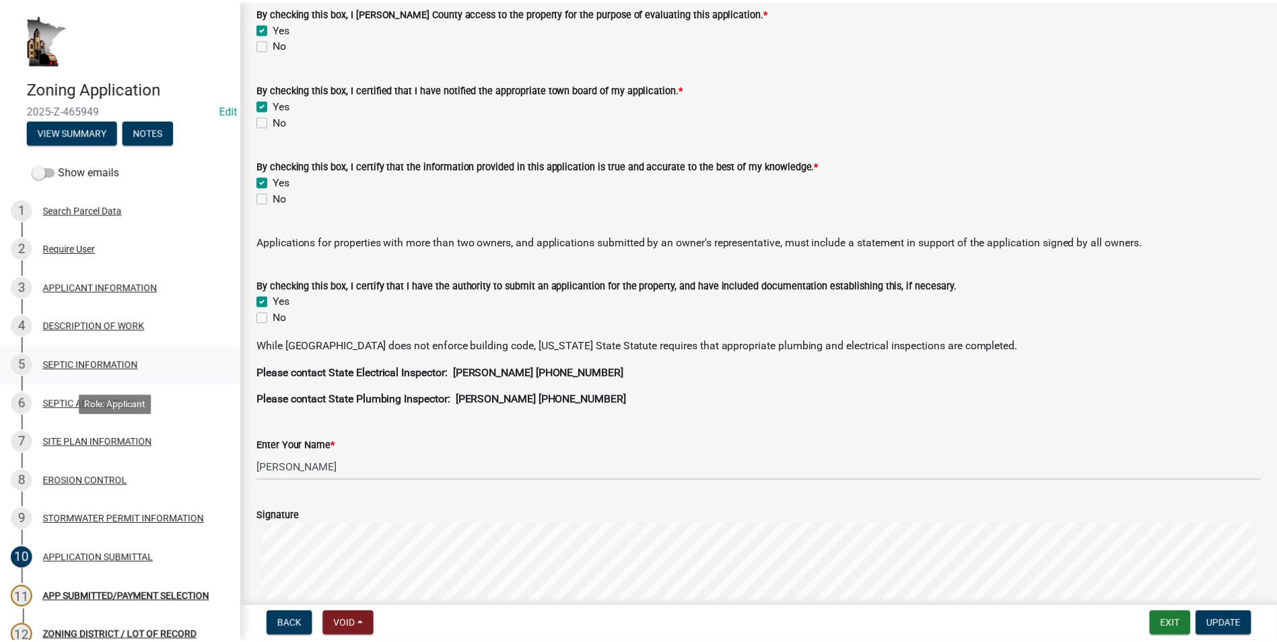
scroll to position [83, 0]
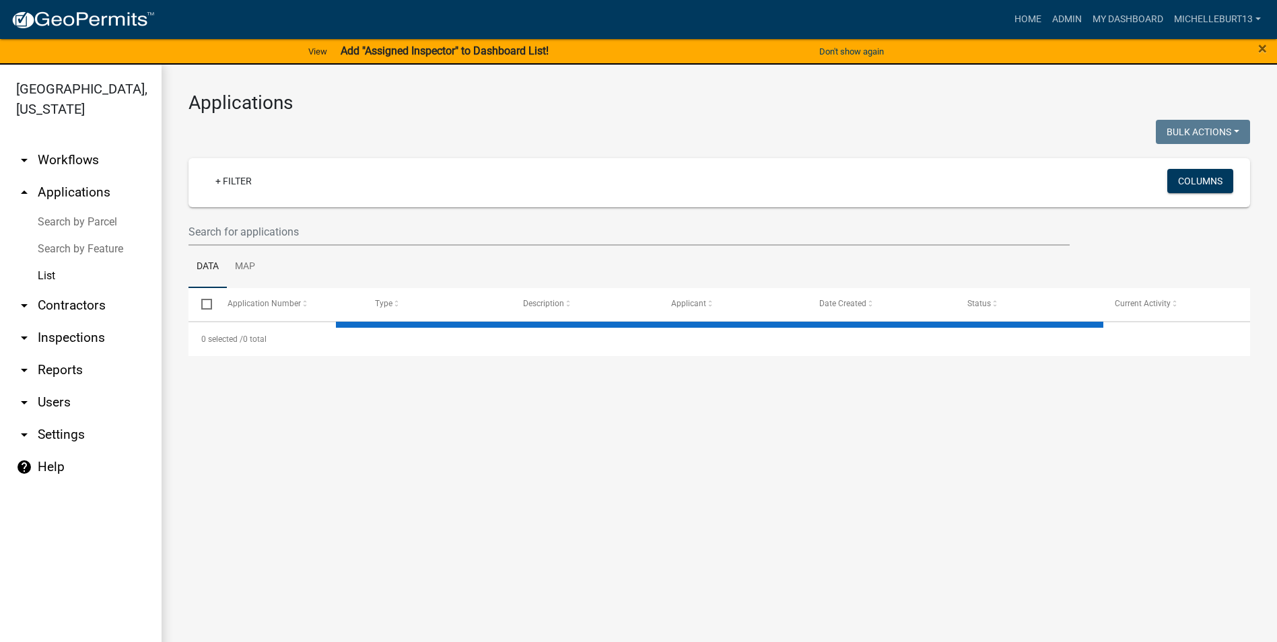
select select "3: 100"
